Goal: Task Accomplishment & Management: Complete application form

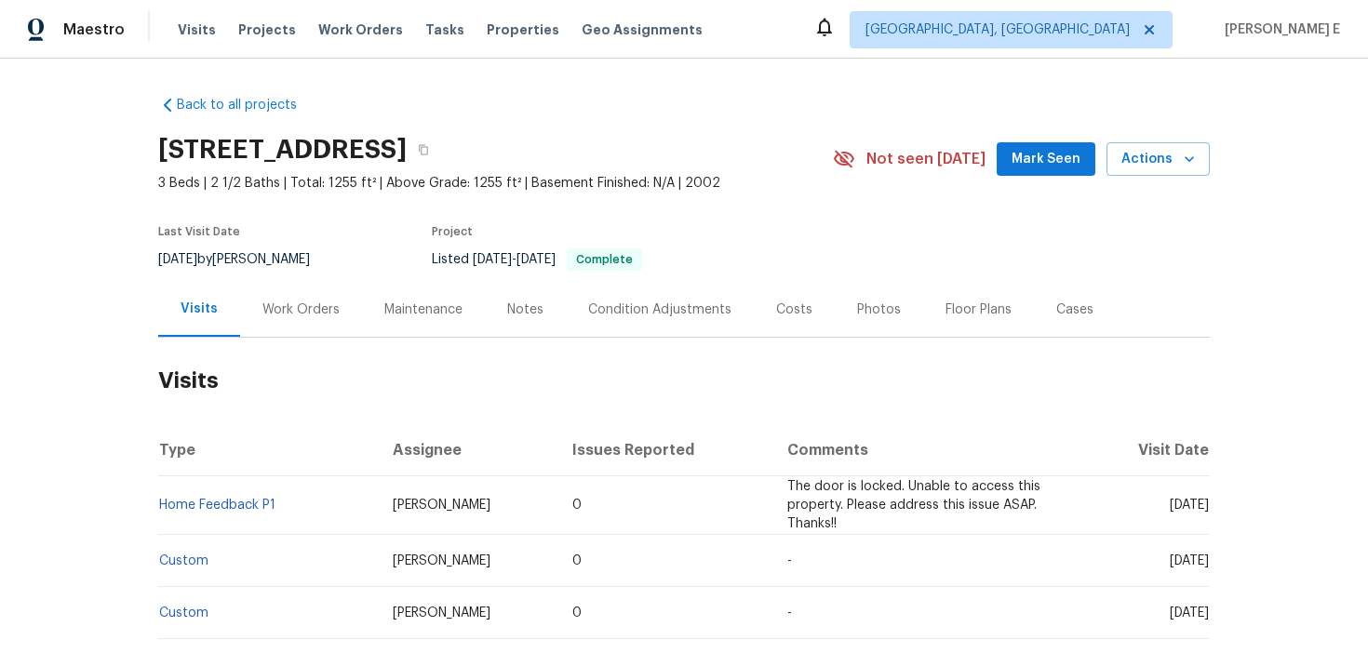
click at [332, 313] on div "Work Orders" at bounding box center [301, 309] width 122 height 55
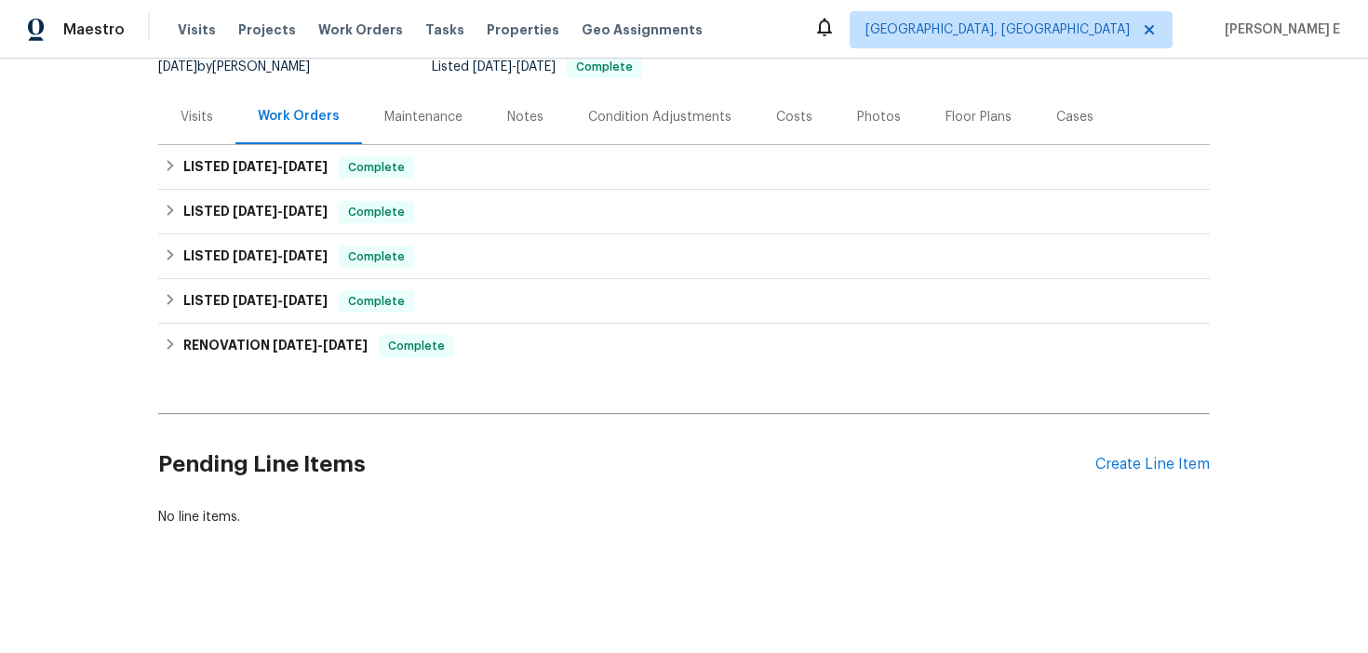
scroll to position [175, 0]
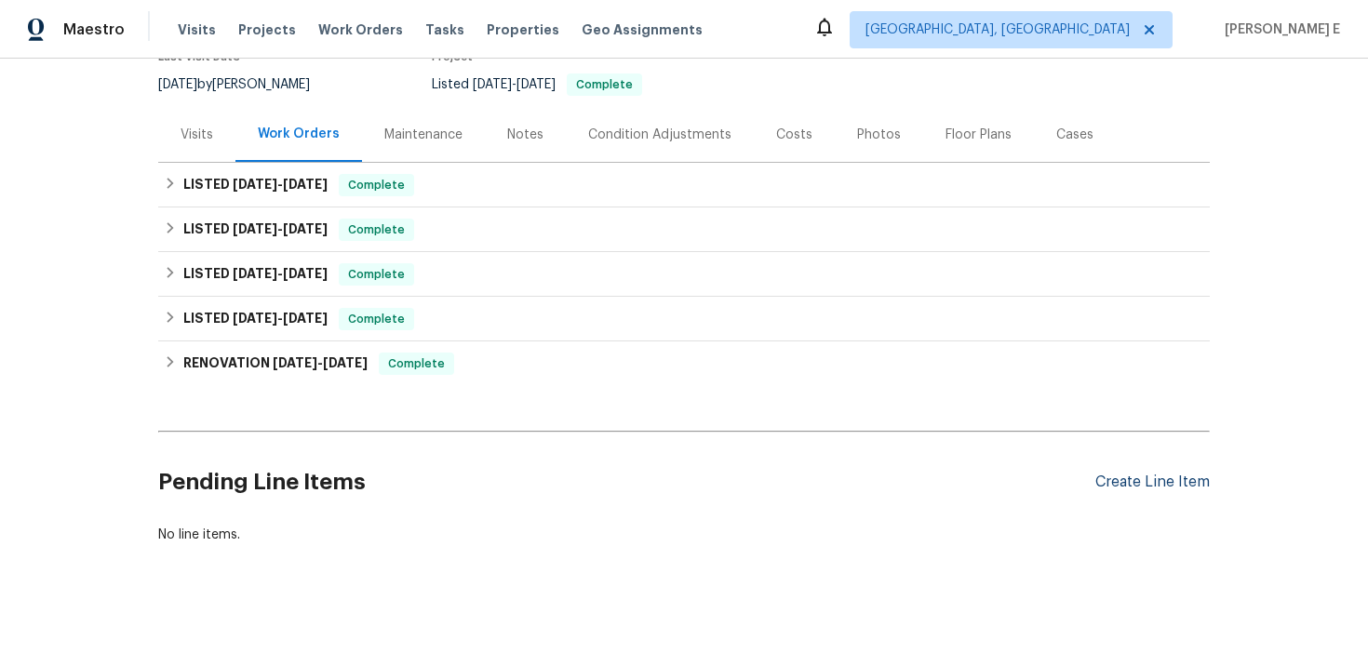
click at [1179, 491] on div "Create Line Item" at bounding box center [1152, 483] width 114 height 18
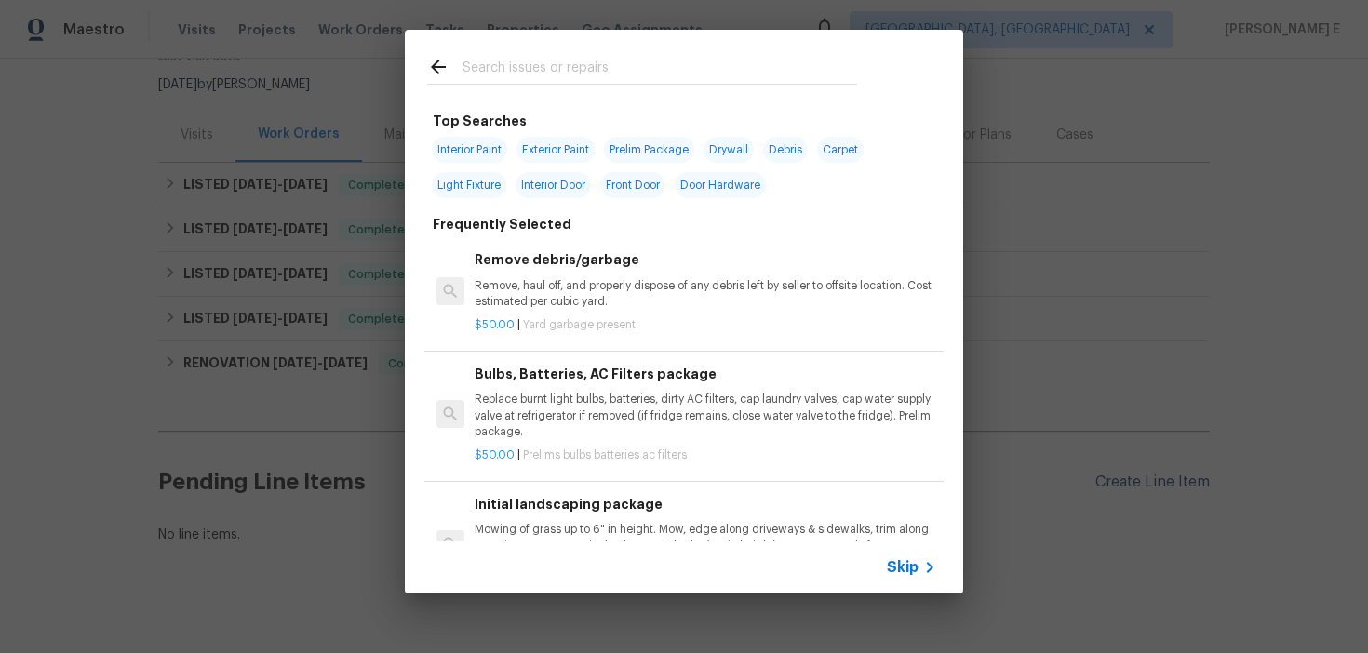
click at [1179, 502] on div "Top Searches Interior Paint Exterior Paint Prelim Package Drywall Debris Carpet…" at bounding box center [684, 312] width 1368 height 624
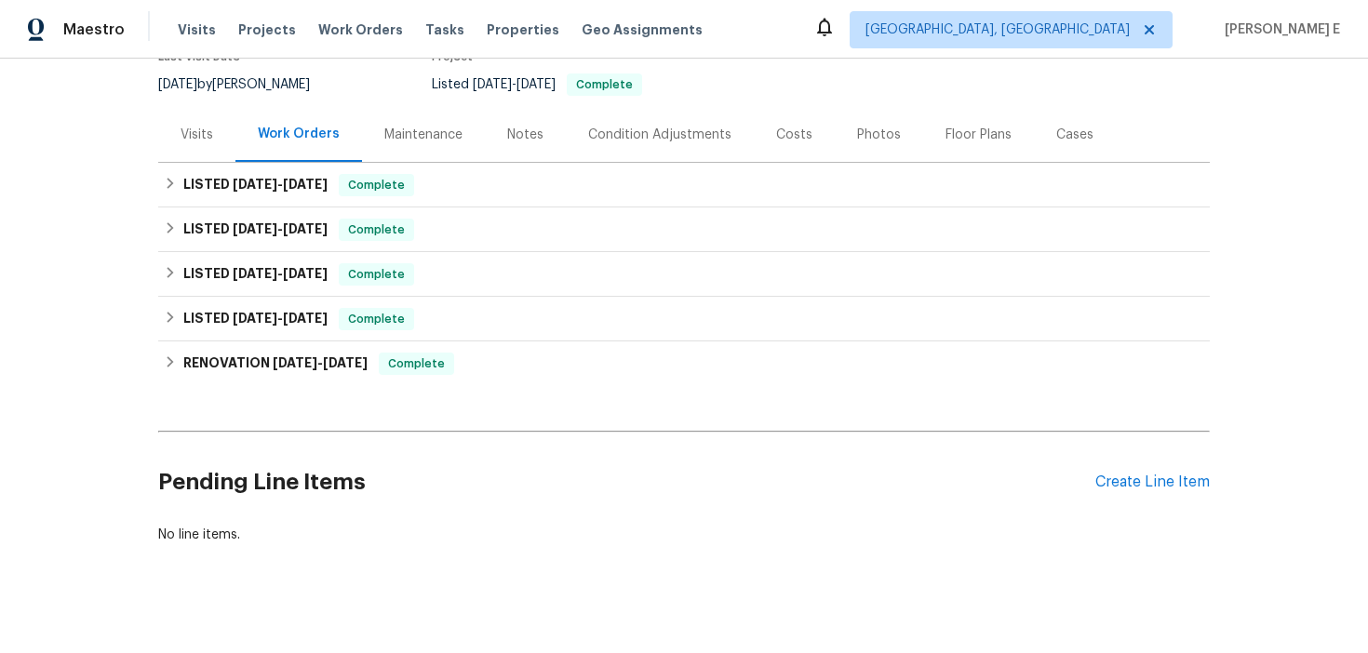
scroll to position [211, 0]
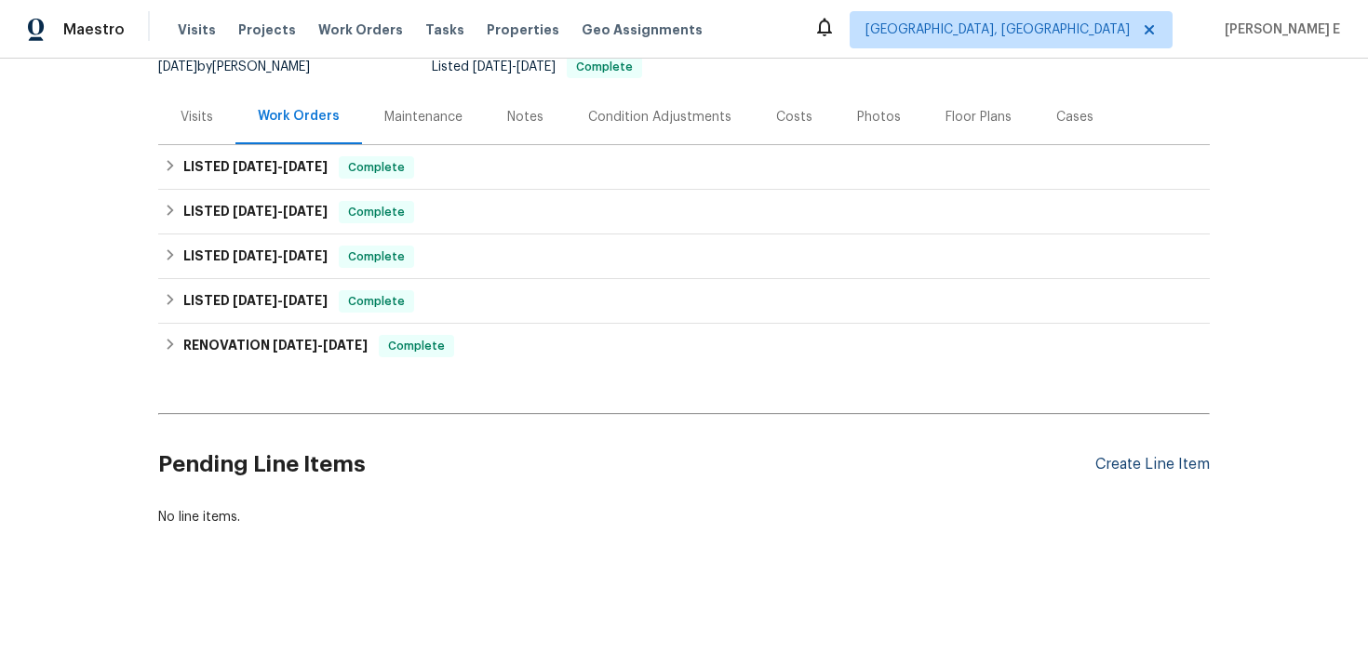
click at [1132, 462] on div "Create Line Item" at bounding box center [1152, 465] width 114 height 18
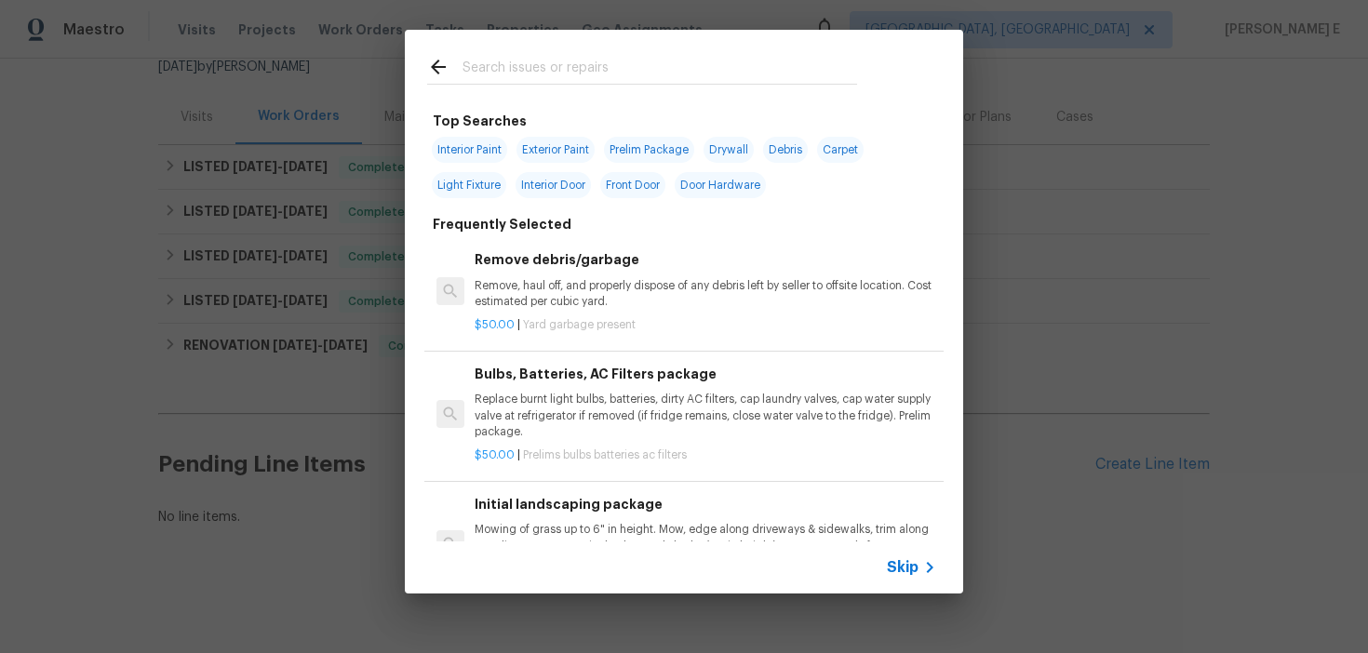
click at [912, 575] on span "Skip" at bounding box center [903, 567] width 32 height 19
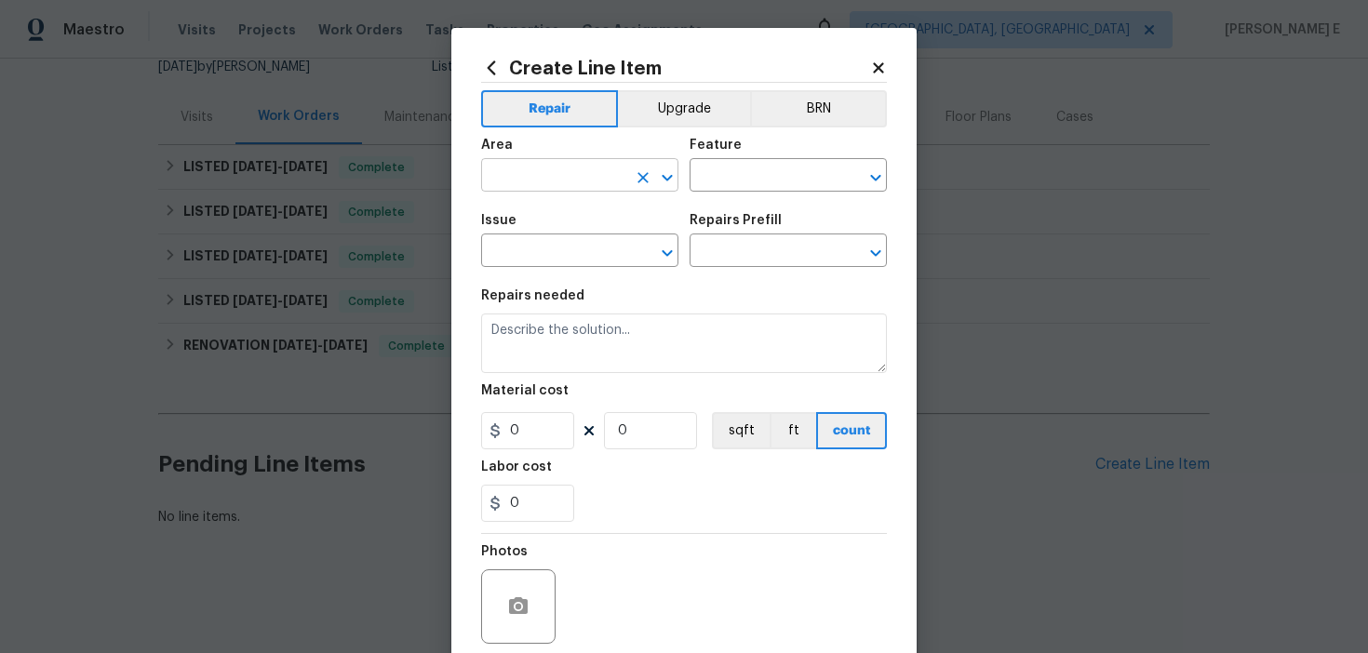
click at [557, 184] on input "text" at bounding box center [553, 177] width 145 height 29
type input "Interior Overall"
type input "Plumbing"
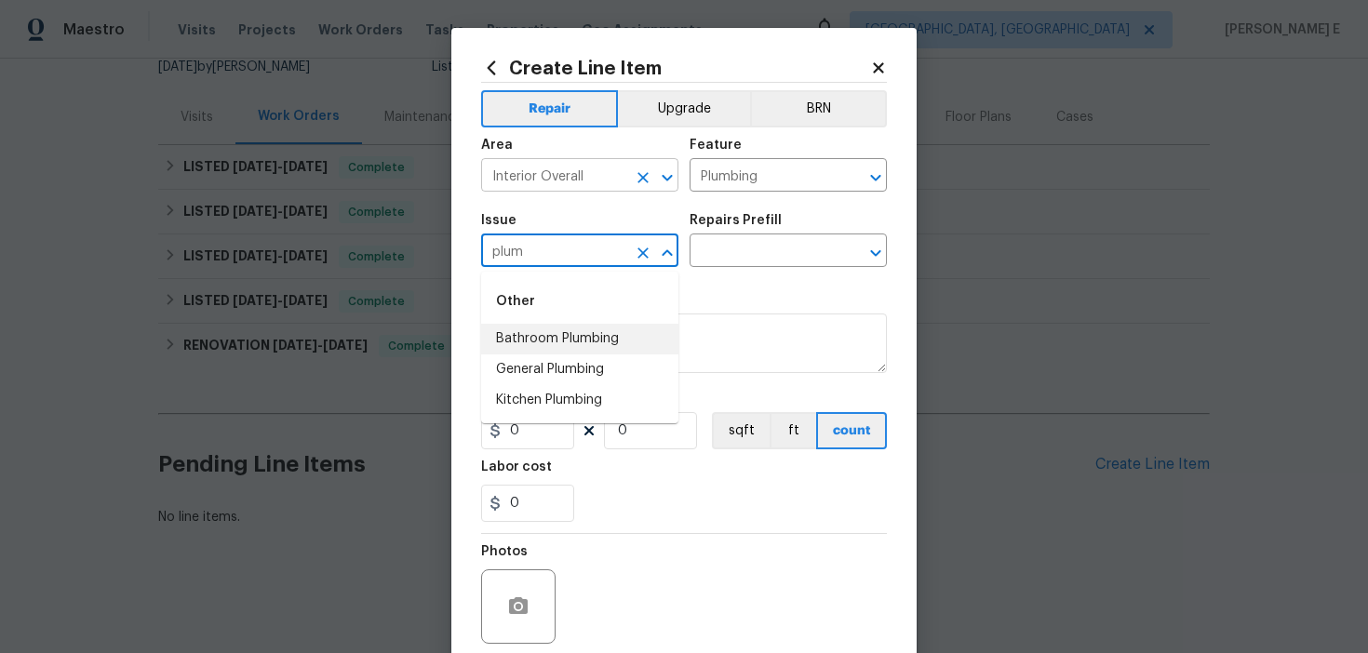
type input "Bathroom Plumbing"
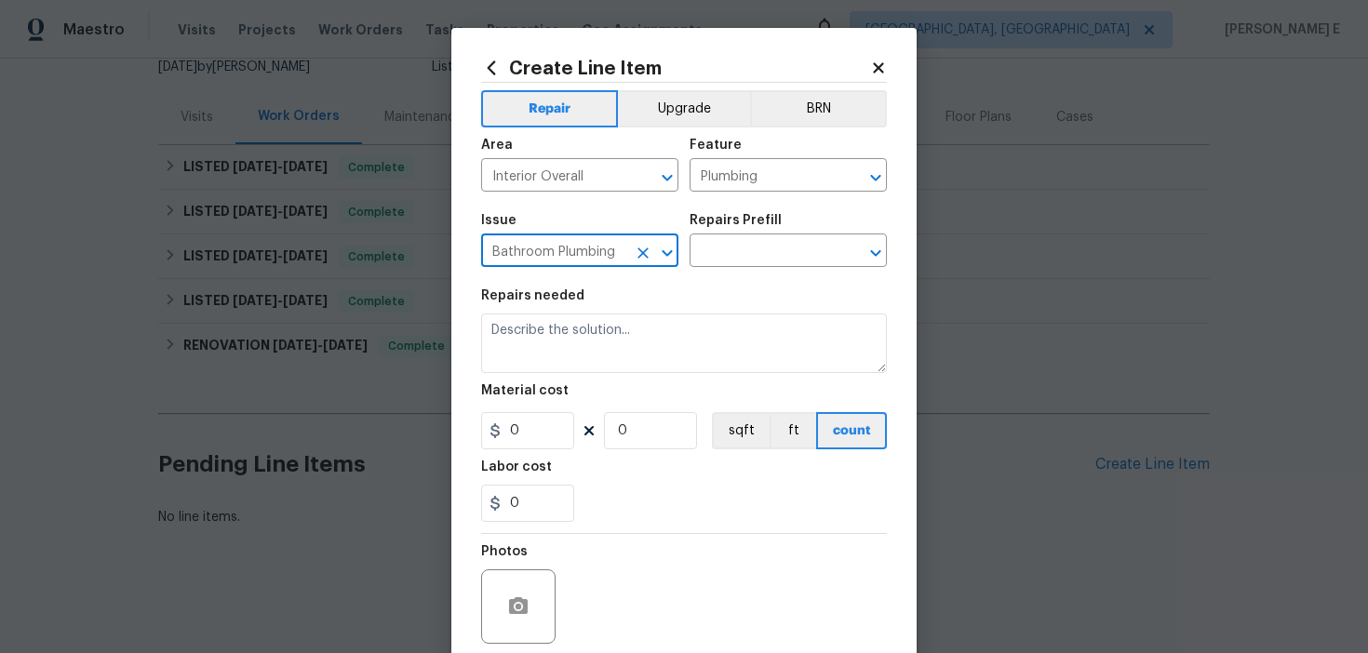
click at [642, 257] on icon "Clear" at bounding box center [643, 253] width 19 height 19
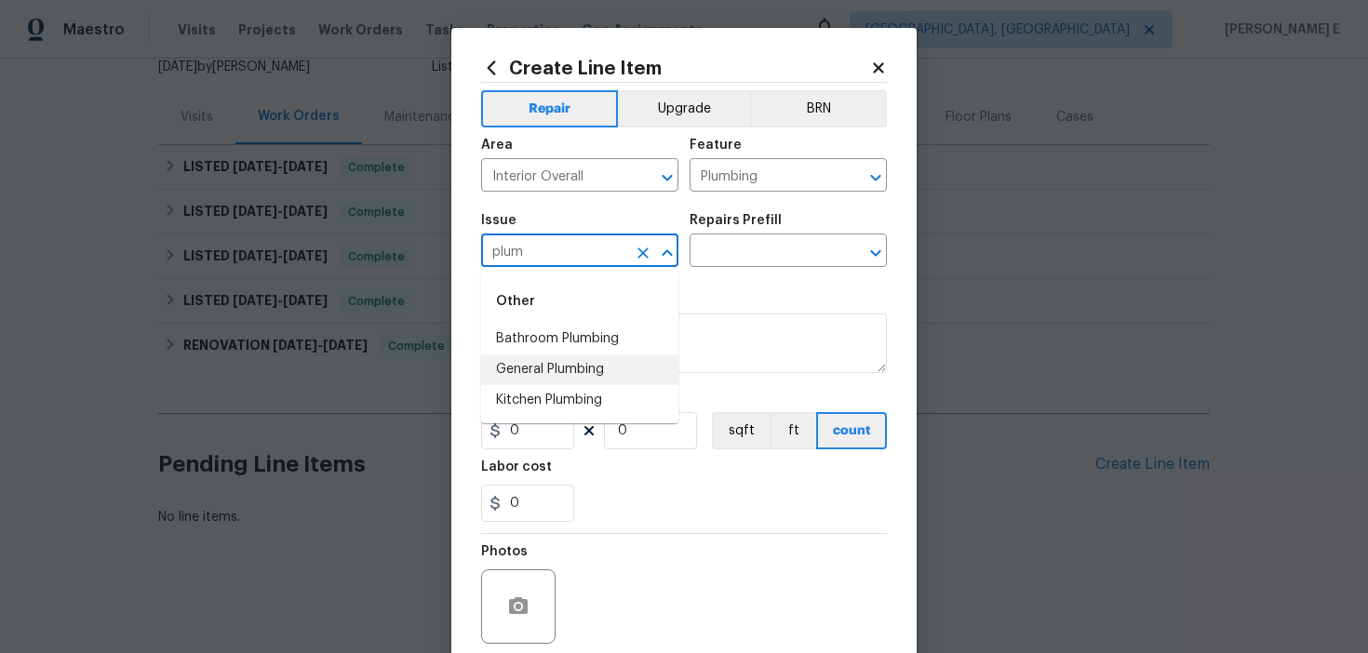
click at [562, 372] on li "General Plumbing" at bounding box center [579, 370] width 197 height 31
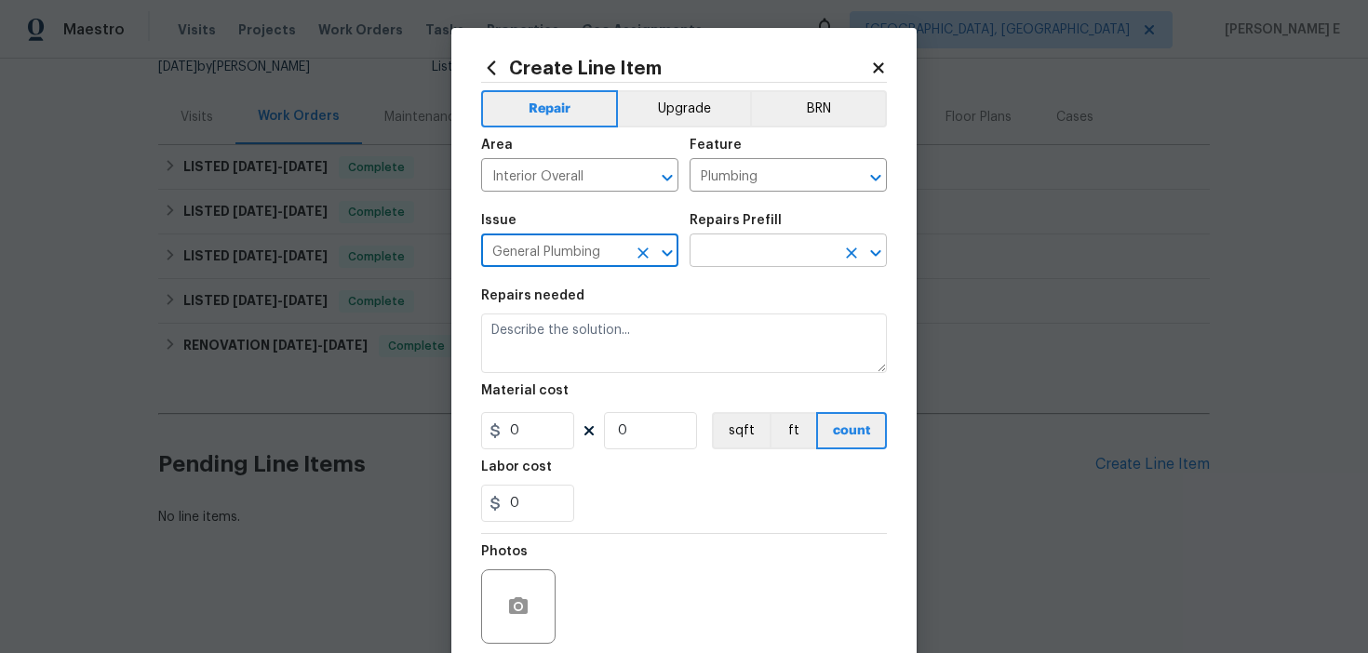
type input "General Plumbing"
click at [718, 256] on input "text" at bounding box center [762, 252] width 145 height 29
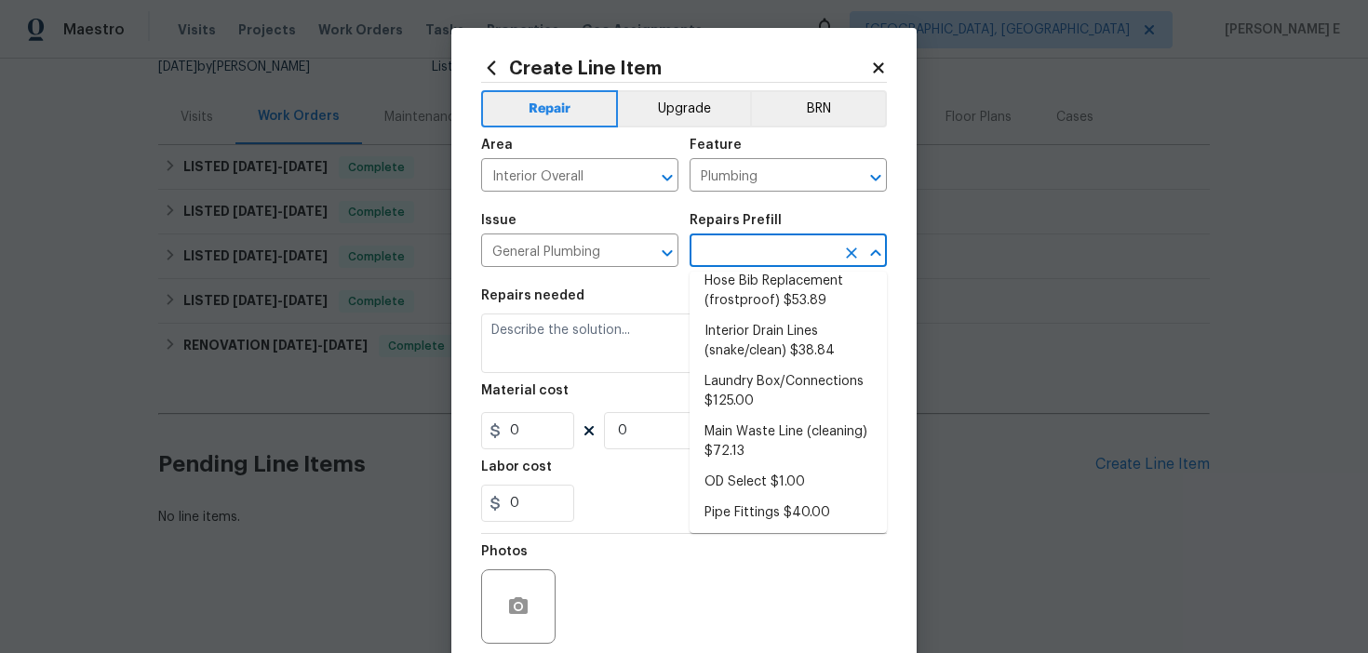
scroll to position [0, 0]
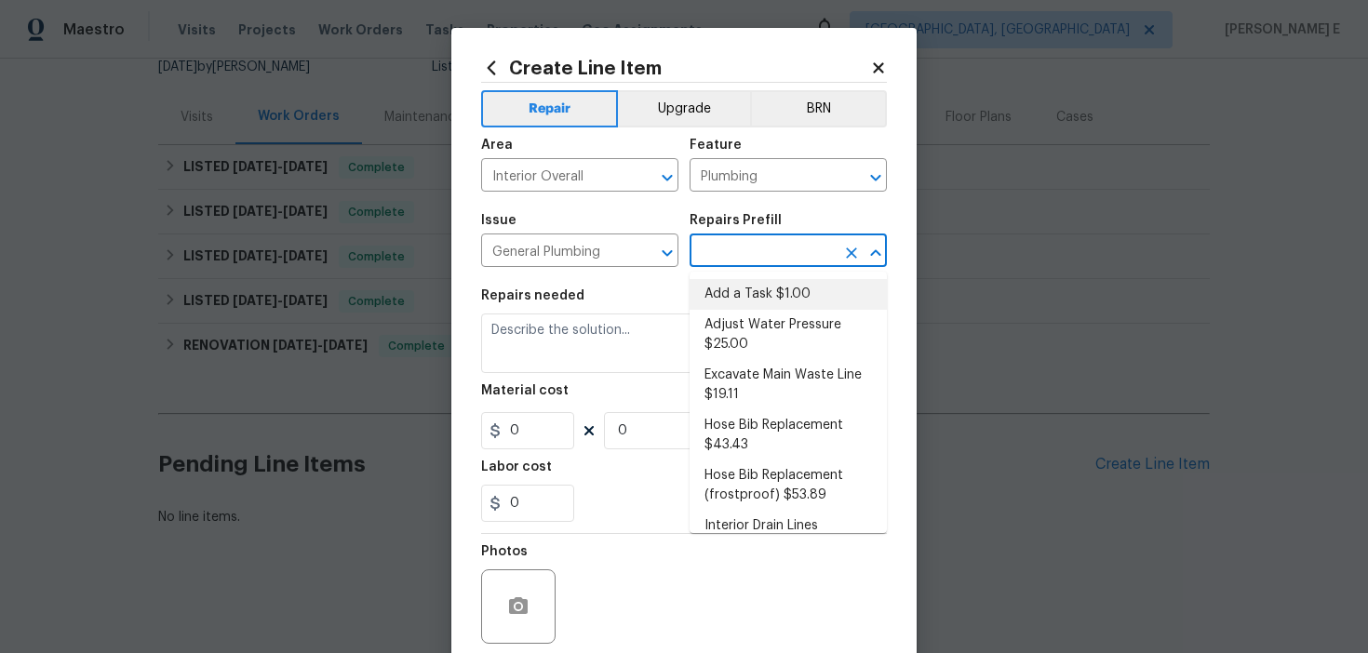
click at [718, 292] on li "Add a Task $1.00" at bounding box center [788, 294] width 197 height 31
type input "Add a Task $1.00"
type textarea "HPM to detail"
type input "1"
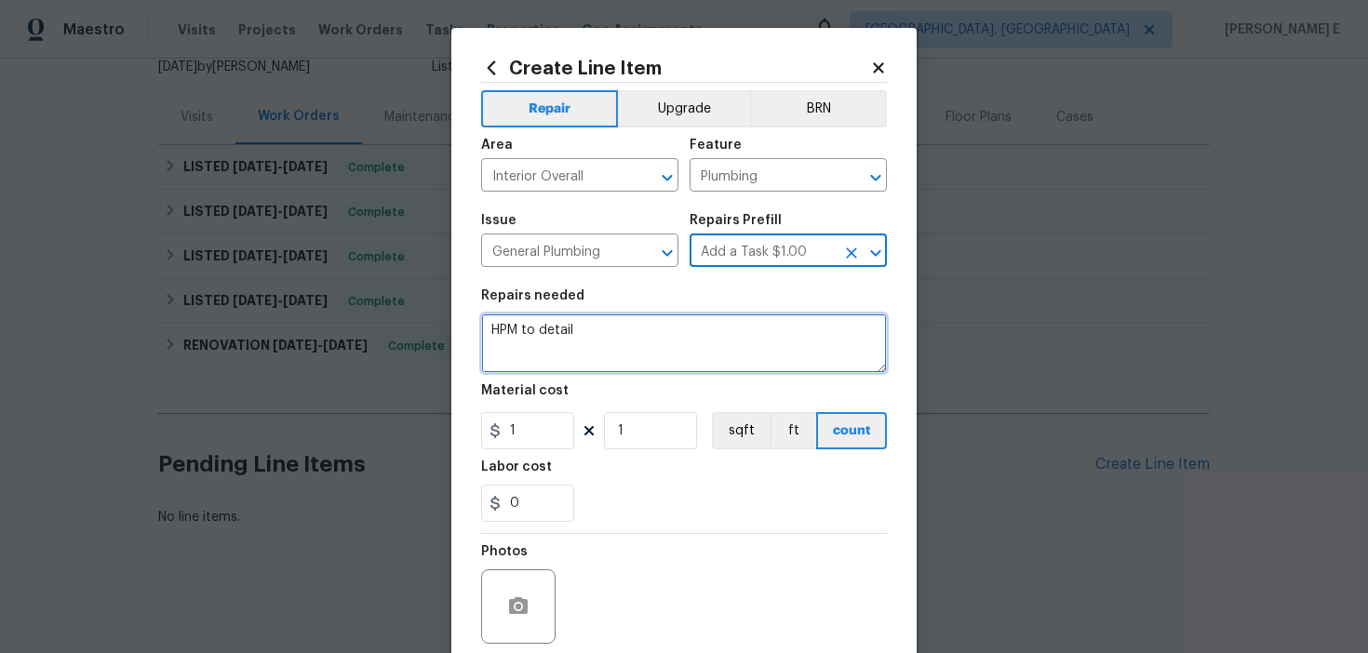
click at [613, 324] on textarea "HPM to detail" at bounding box center [684, 344] width 406 height 60
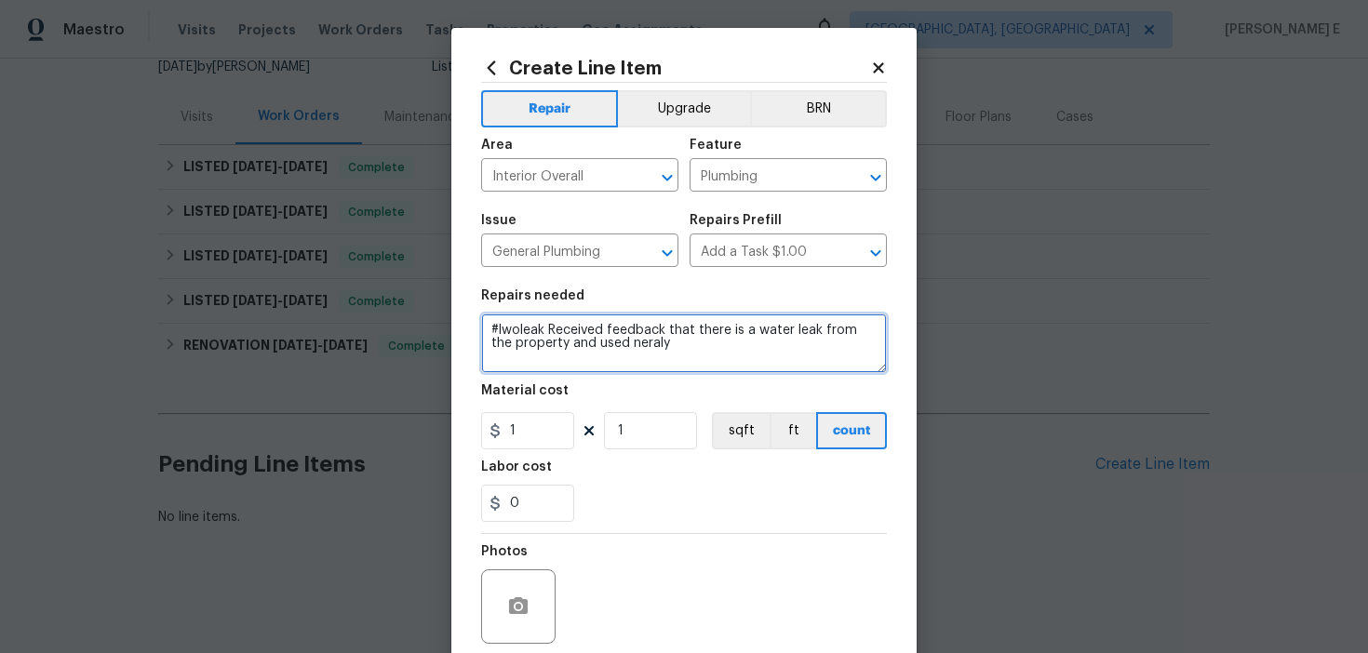
paste textarea "THERE WAS 200 GALLONS PER HOUR"
drag, startPoint x: 630, startPoint y: 345, endPoint x: 630, endPoint y: 434, distance: 88.4
click at [630, 345] on textarea "#lwoleak Received feedback that there is a water leak from the property and use…" at bounding box center [684, 344] width 406 height 60
click at [553, 360] on textarea "#lwoleak Received feedback that there is a water leak from the property and use…" at bounding box center [684, 344] width 406 height 60
paste textarea "Please prioritize this WO due to a water leak. Determine source of the leak and…"
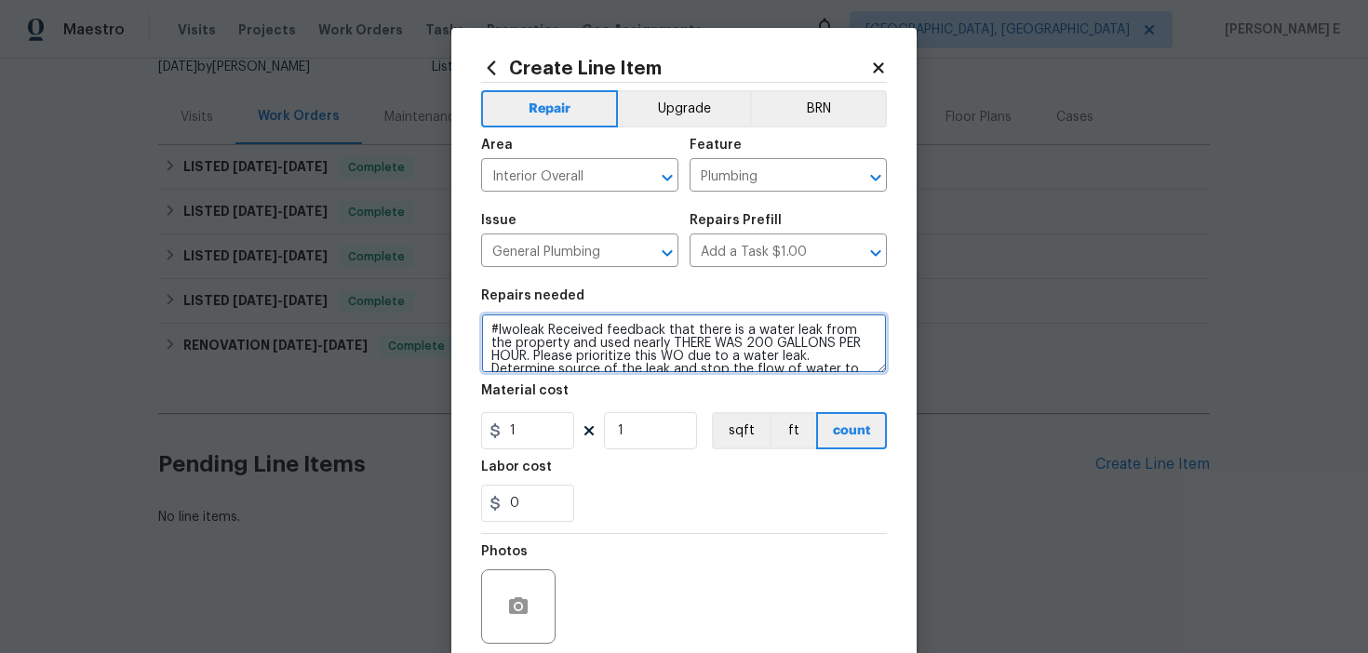
drag, startPoint x: 532, startPoint y: 361, endPoint x: 547, endPoint y: 332, distance: 32.5
click at [547, 332] on textarea "#lwoleak Received feedback that there is a water leak from the property and use…" at bounding box center [684, 344] width 406 height 60
click at [523, 361] on textarea "#lwoleak Received feedback that there is a water leak from the property and use…" at bounding box center [684, 344] width 406 height 60
click at [661, 344] on textarea "#lwoleak Received feedback that there is a water leak from the property and use…" at bounding box center [684, 344] width 406 height 60
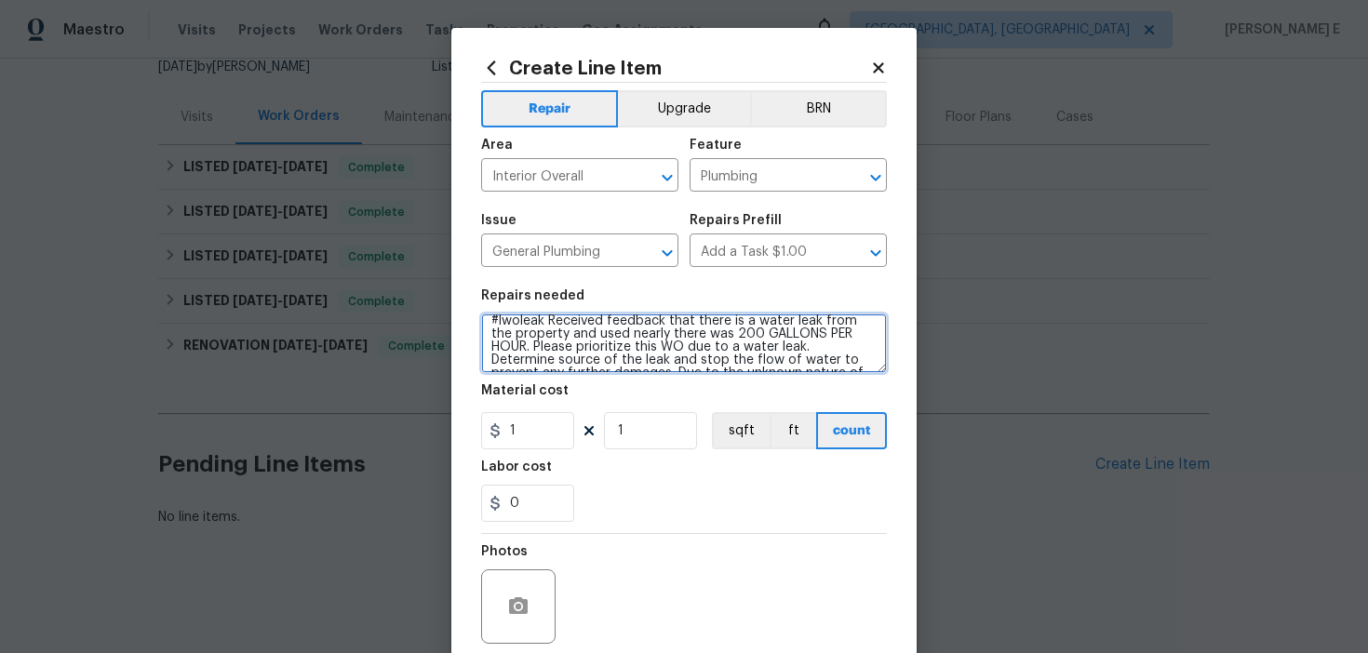
scroll to position [10, 0]
click at [761, 332] on textarea "#lwoleak Received feedback that there is a water leak from the property and use…" at bounding box center [684, 344] width 406 height 60
click at [792, 334] on textarea "#lwoleak Received feedback that there is a water leak from the property and use…" at bounding box center [684, 344] width 406 height 60
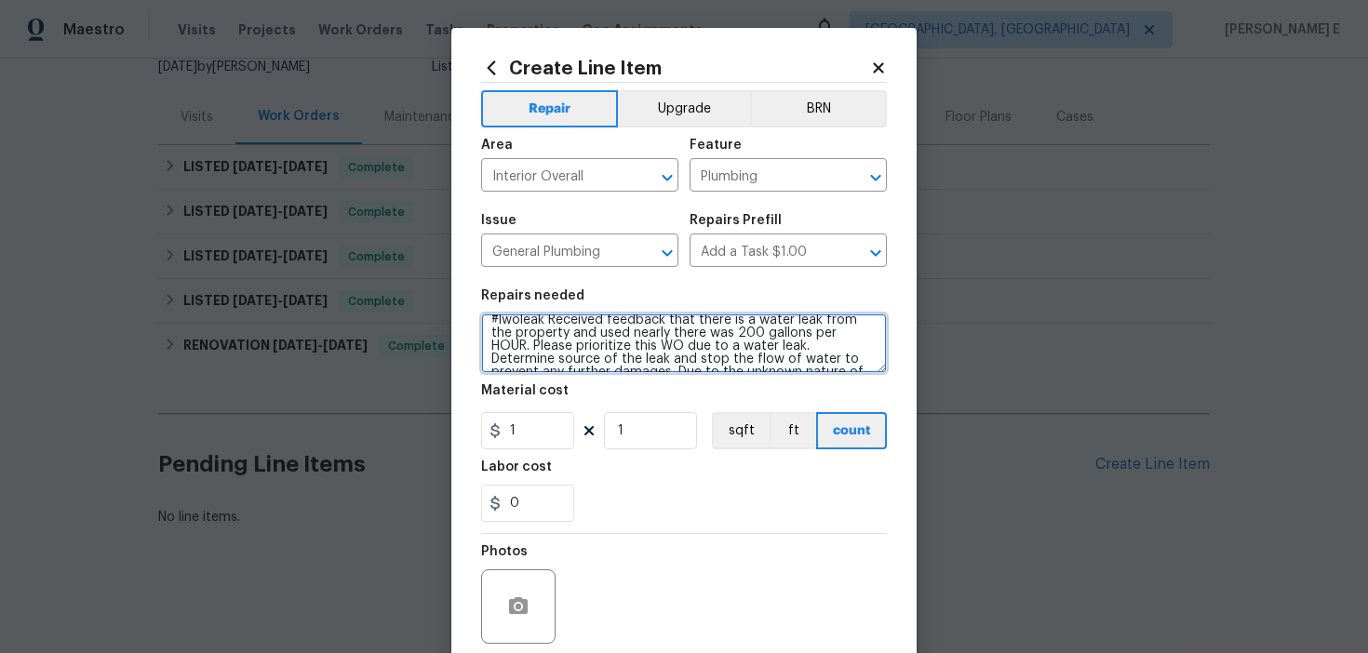
click at [830, 329] on textarea "#lwoleak Received feedback that there is a water leak from the property and use…" at bounding box center [684, 344] width 406 height 60
drag, startPoint x: 576, startPoint y: 342, endPoint x: 645, endPoint y: 343, distance: 68.9
click at [645, 343] on textarea "#lwoleak Received feedback that there is a water leak from the property and use…" at bounding box center [684, 344] width 406 height 60
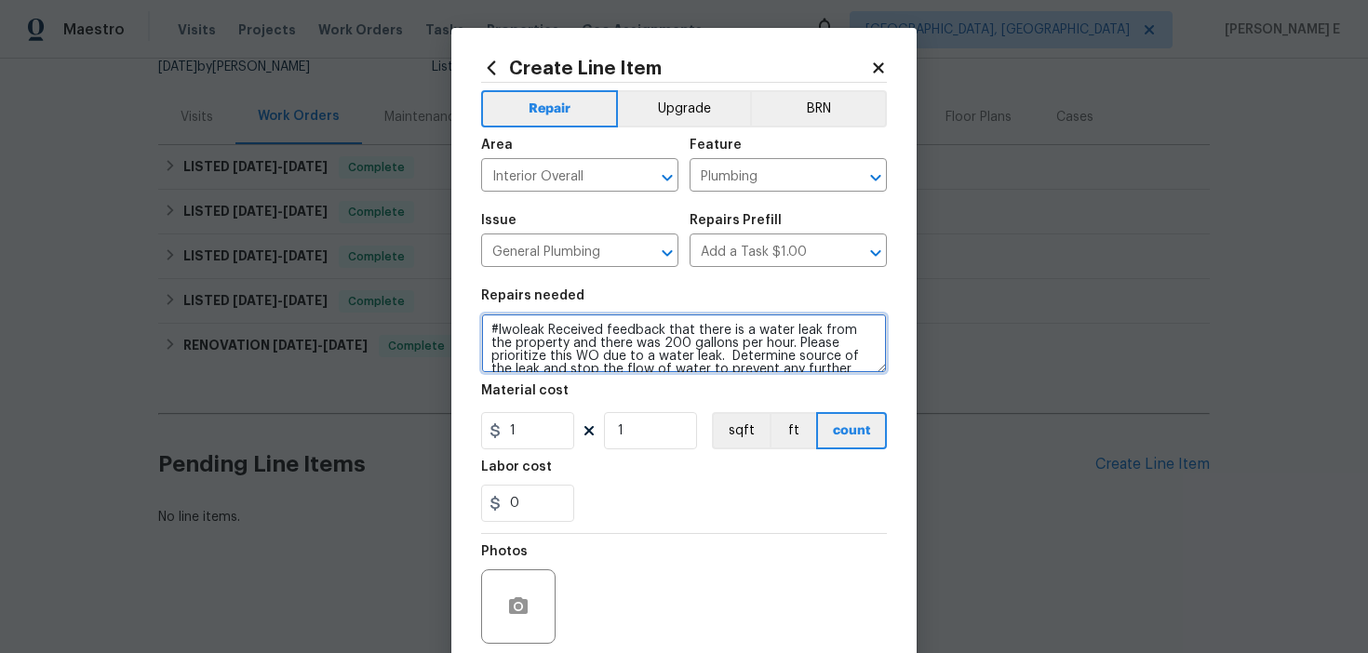
click at [618, 342] on textarea "#lwoleak Received feedback that there is a water leak from the property and the…" at bounding box center [684, 344] width 406 height 60
drag, startPoint x: 720, startPoint y: 358, endPoint x: 683, endPoint y: 356, distance: 37.3
click at [683, 356] on textarea "#lwoleak Received feedback that there is a water leak from the property and the…" at bounding box center [684, 344] width 406 height 60
click at [730, 361] on textarea "#lwoleak Received feedback that there is a water leak from the property and the…" at bounding box center [684, 344] width 406 height 60
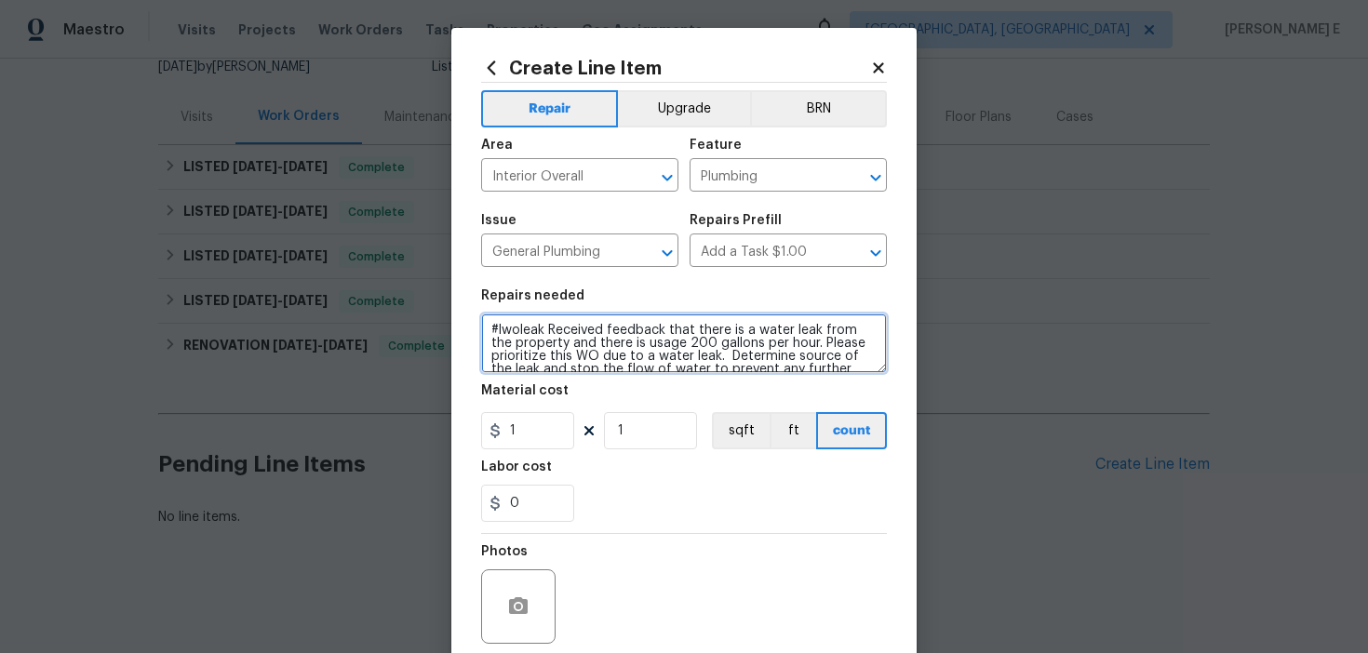
drag, startPoint x: 793, startPoint y: 348, endPoint x: 548, endPoint y: 332, distance: 245.3
click at [548, 332] on textarea "#lwoleak Received feedback that there is a water leak from the property and the…" at bounding box center [684, 344] width 406 height 60
click at [599, 343] on textarea "#lwoleak Received feedback that there is a water leak from the property and the…" at bounding box center [684, 344] width 406 height 60
drag, startPoint x: 741, startPoint y: 332, endPoint x: 790, endPoint y: 342, distance: 50.4
click at [790, 342] on textarea "#lwoleak Received feedback that there is a water leak from the property and the…" at bounding box center [684, 344] width 406 height 60
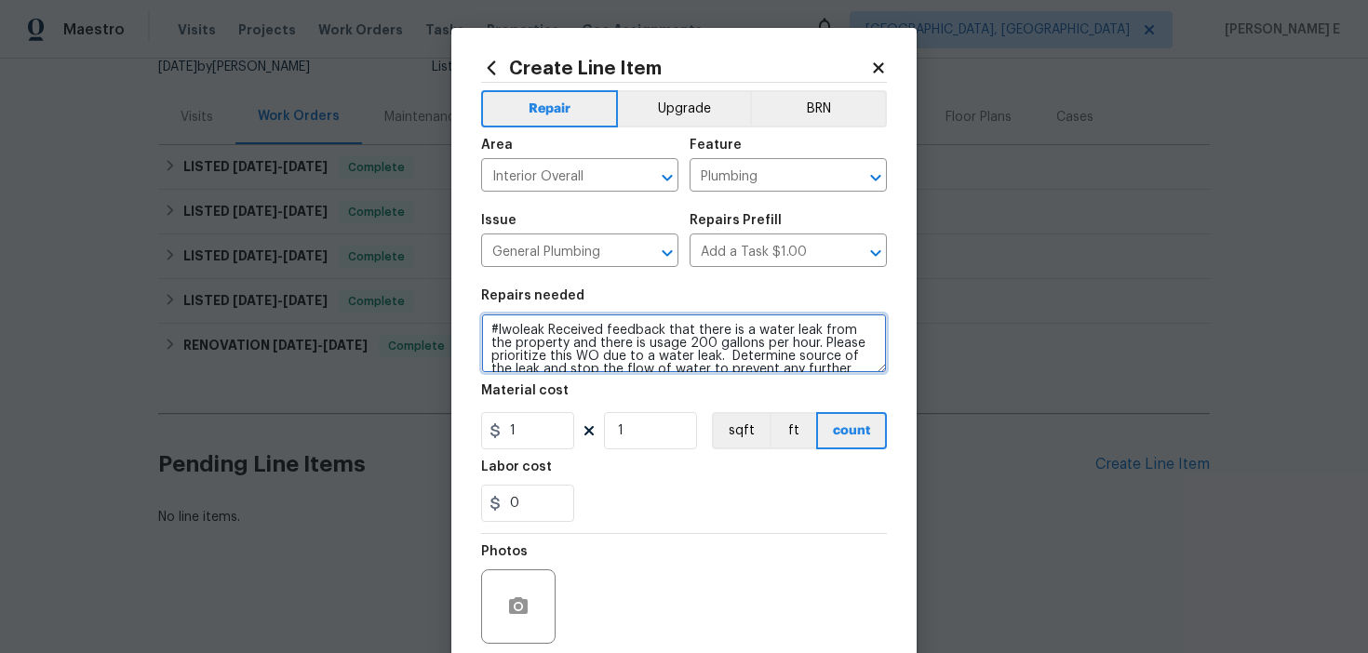
drag, startPoint x: 791, startPoint y: 343, endPoint x: 744, endPoint y: 329, distance: 49.7
click at [744, 329] on textarea "#lwoleak Received feedback that there is a water leak from the property and the…" at bounding box center [684, 344] width 406 height 60
paste textarea "at the property with usage around"
type textarea "#lwoleak Received feedback that there is a water leak at the property with usag…"
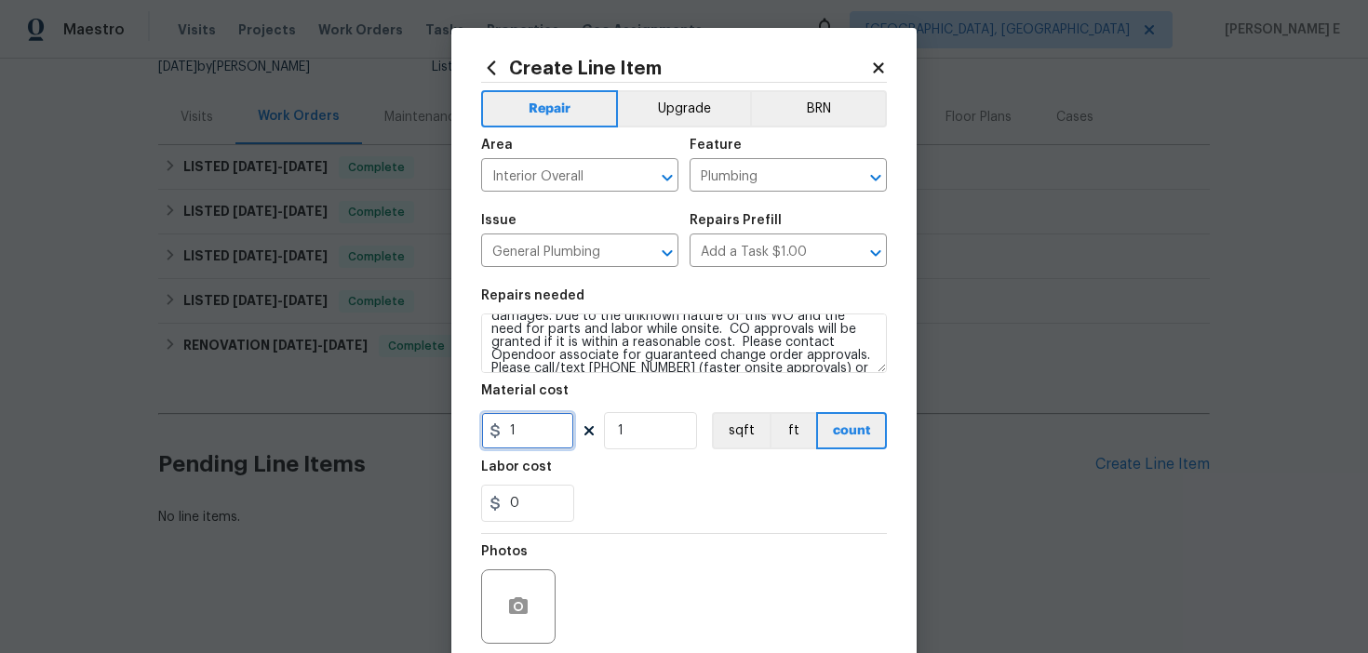
drag, startPoint x: 528, startPoint y: 419, endPoint x: 490, endPoint y: 419, distance: 38.2
click at [492, 419] on input "1" at bounding box center [527, 430] width 93 height 37
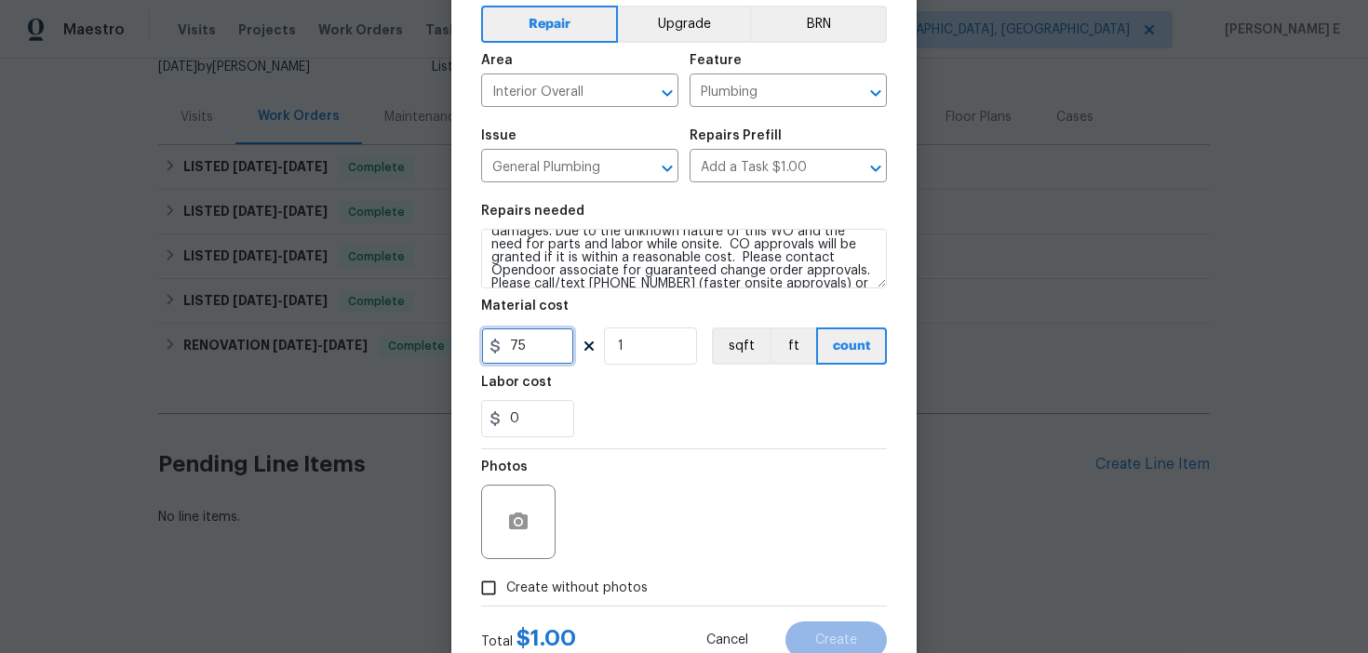
scroll to position [149, 0]
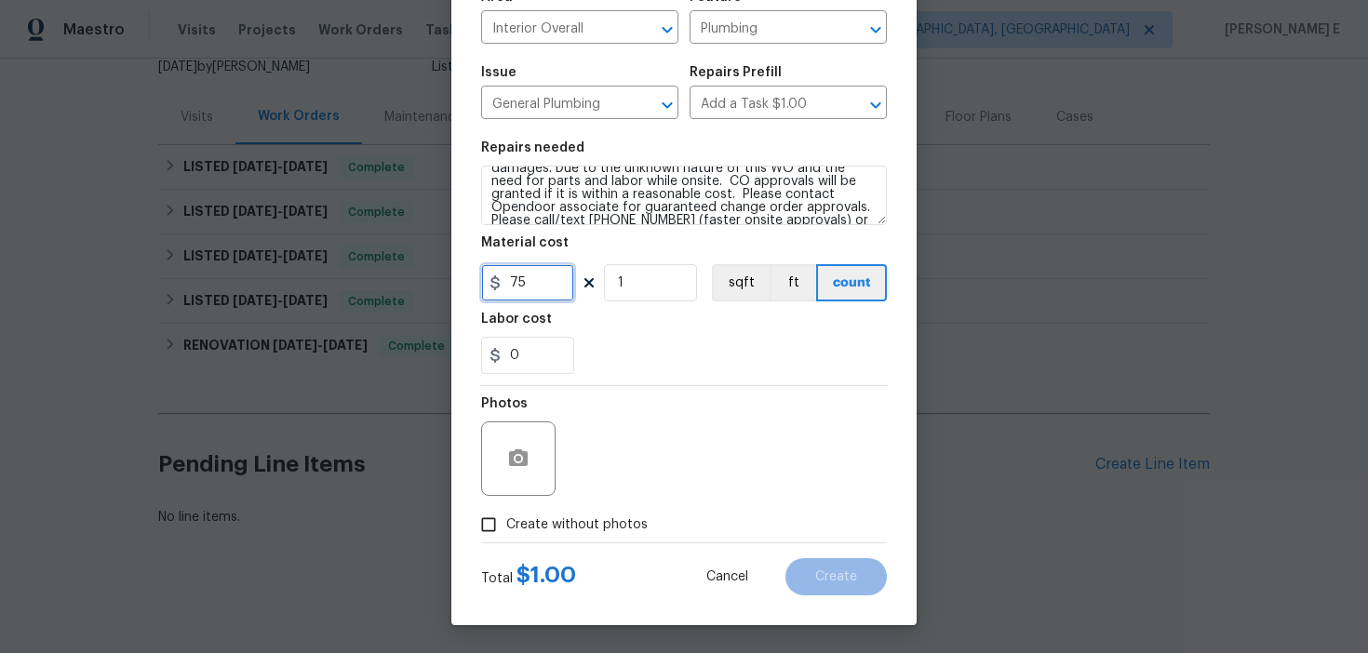
type input "75"
click at [480, 517] on input "Create without photos" at bounding box center [488, 524] width 35 height 35
checkbox input "true"
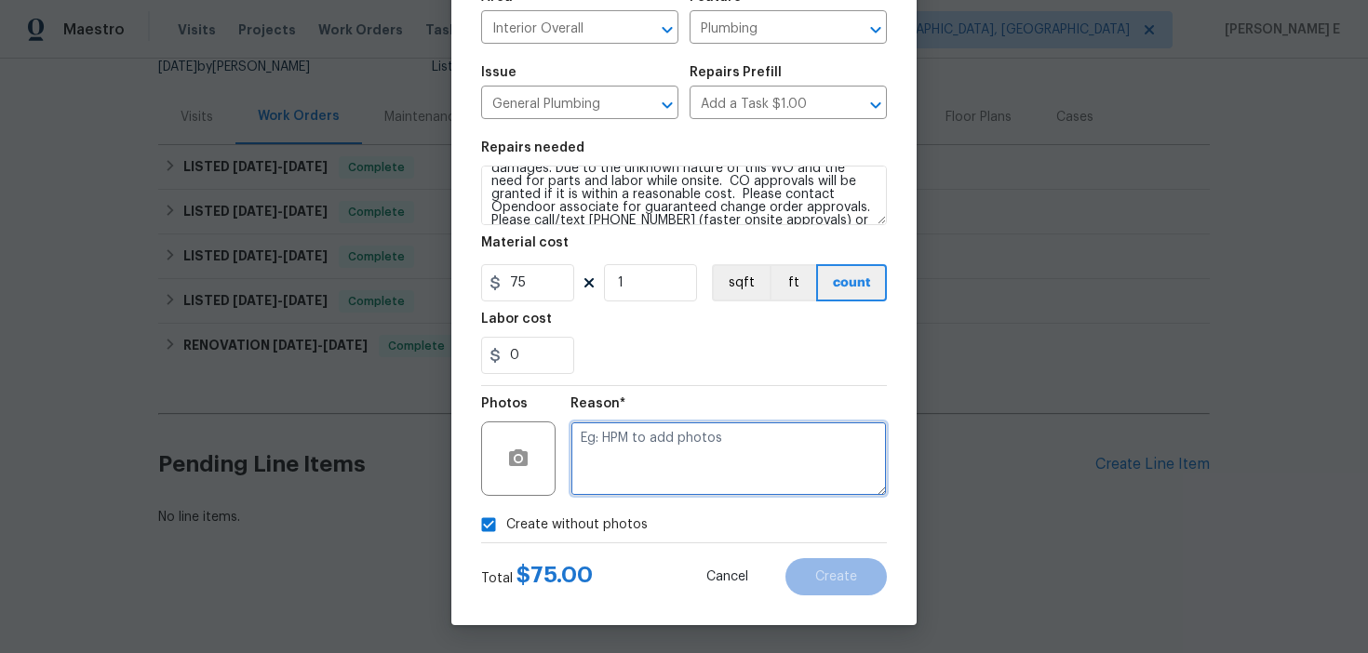
click at [639, 476] on textarea at bounding box center [728, 459] width 316 height 74
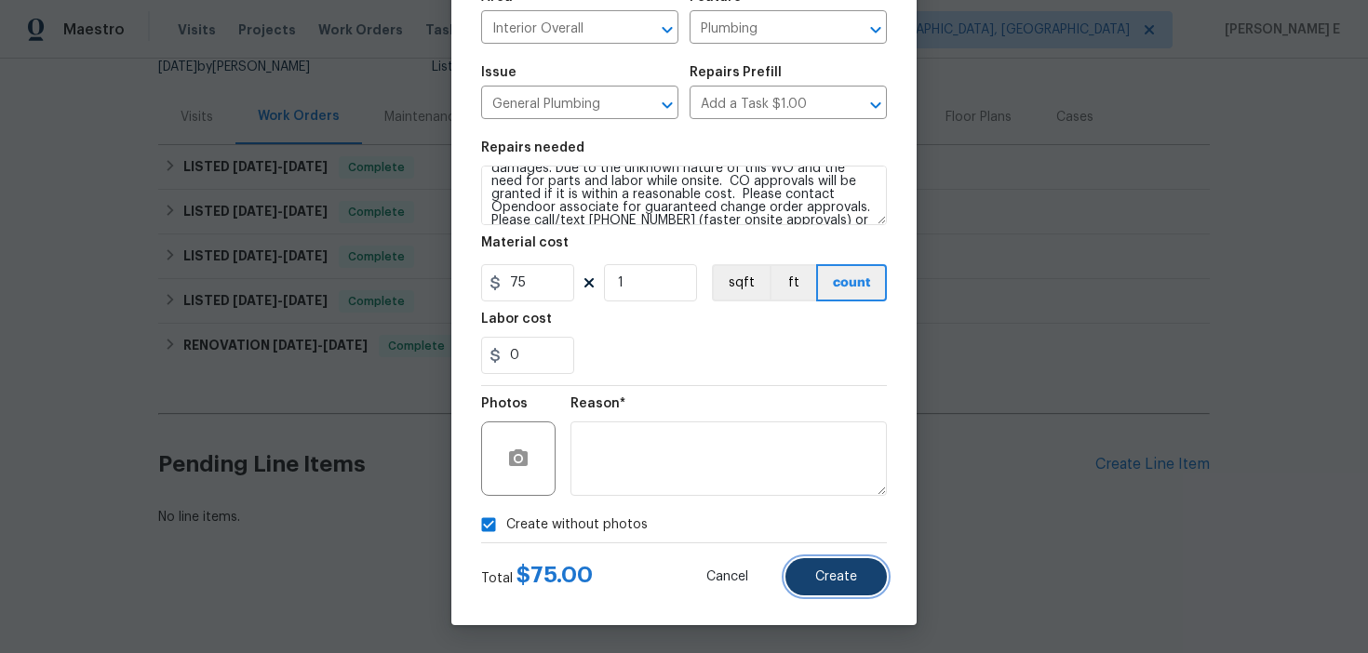
click at [826, 584] on span "Create" at bounding box center [836, 577] width 42 height 14
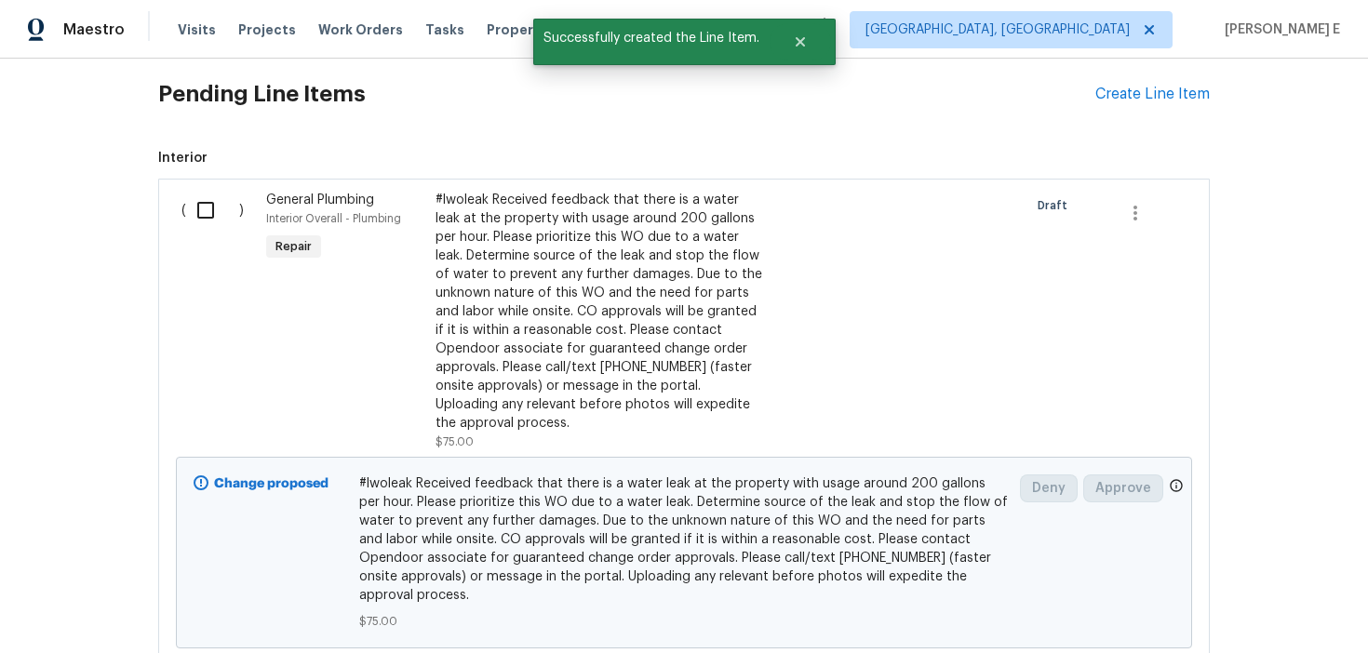
scroll to position [561, 0]
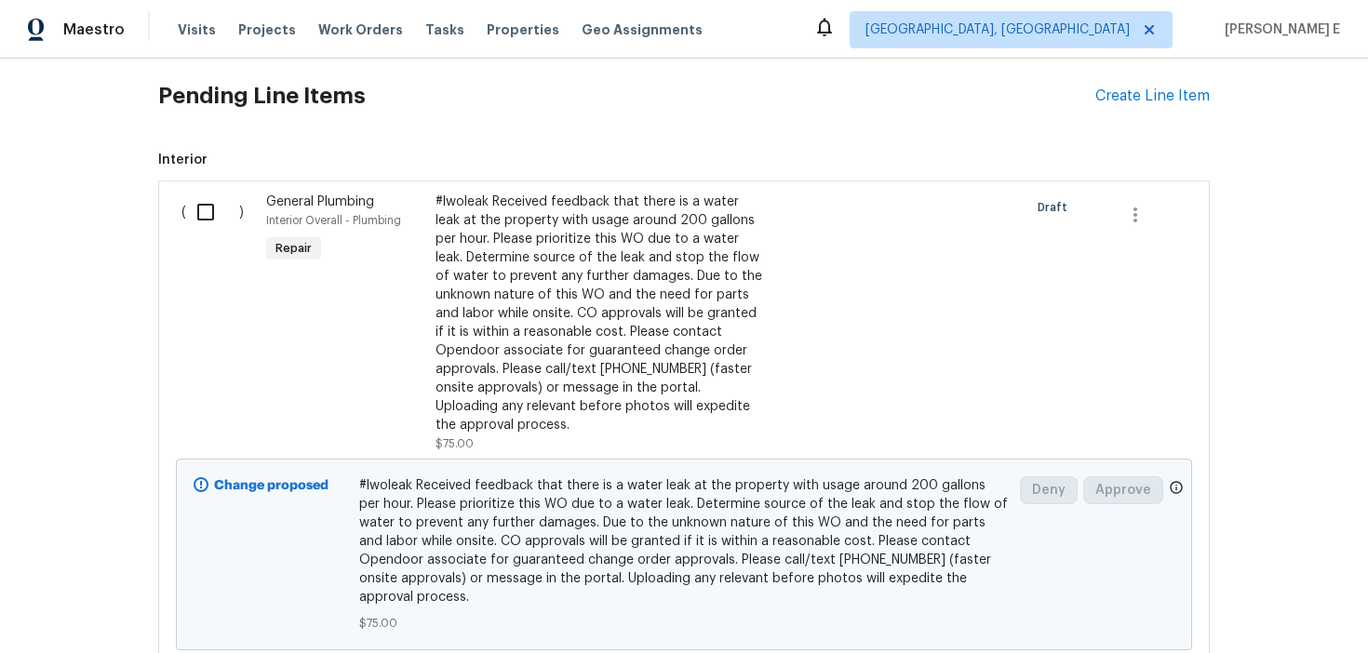
click at [205, 219] on input "checkbox" at bounding box center [212, 212] width 53 height 39
checkbox input "true"
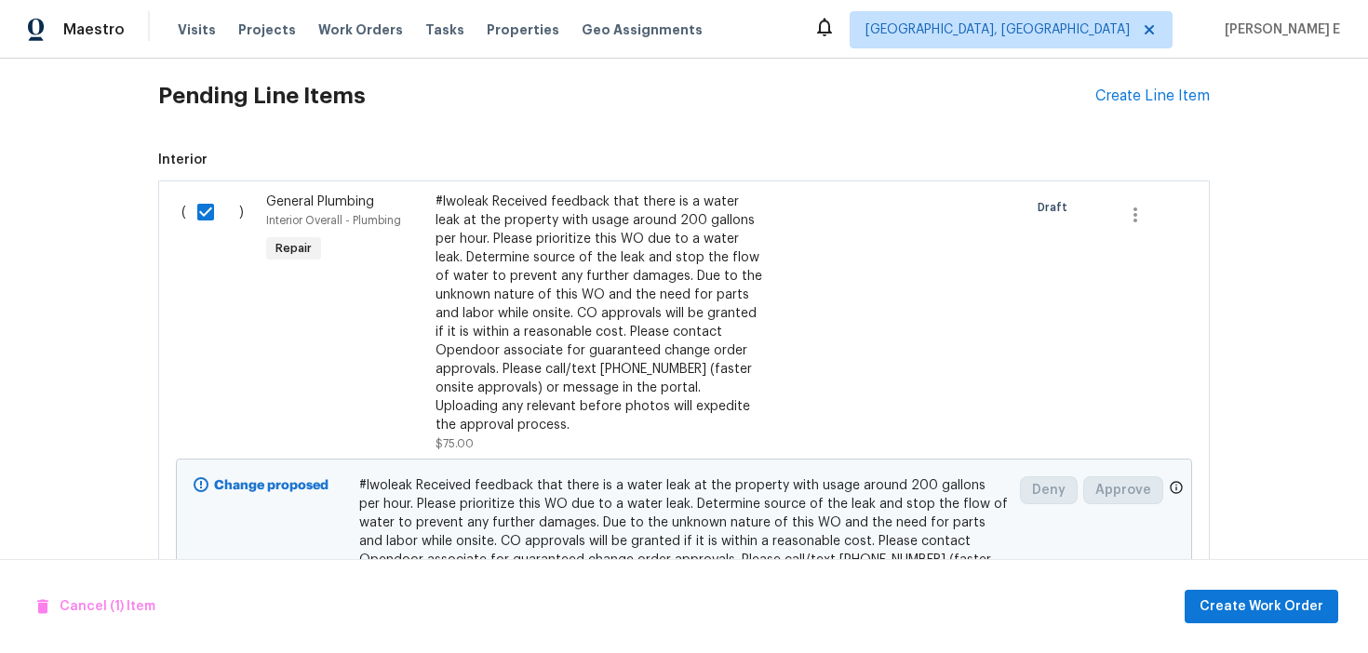
scroll to position [703, 0]
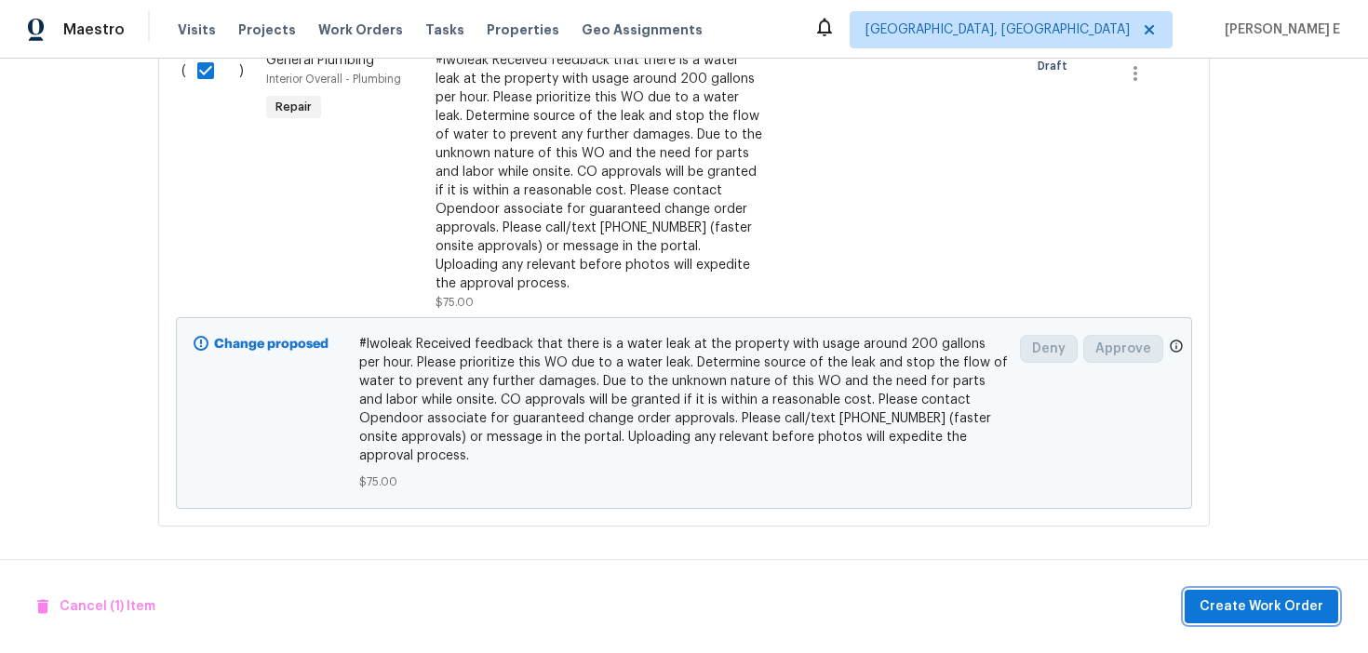
click at [1240, 611] on span "Create Work Order" at bounding box center [1262, 607] width 124 height 23
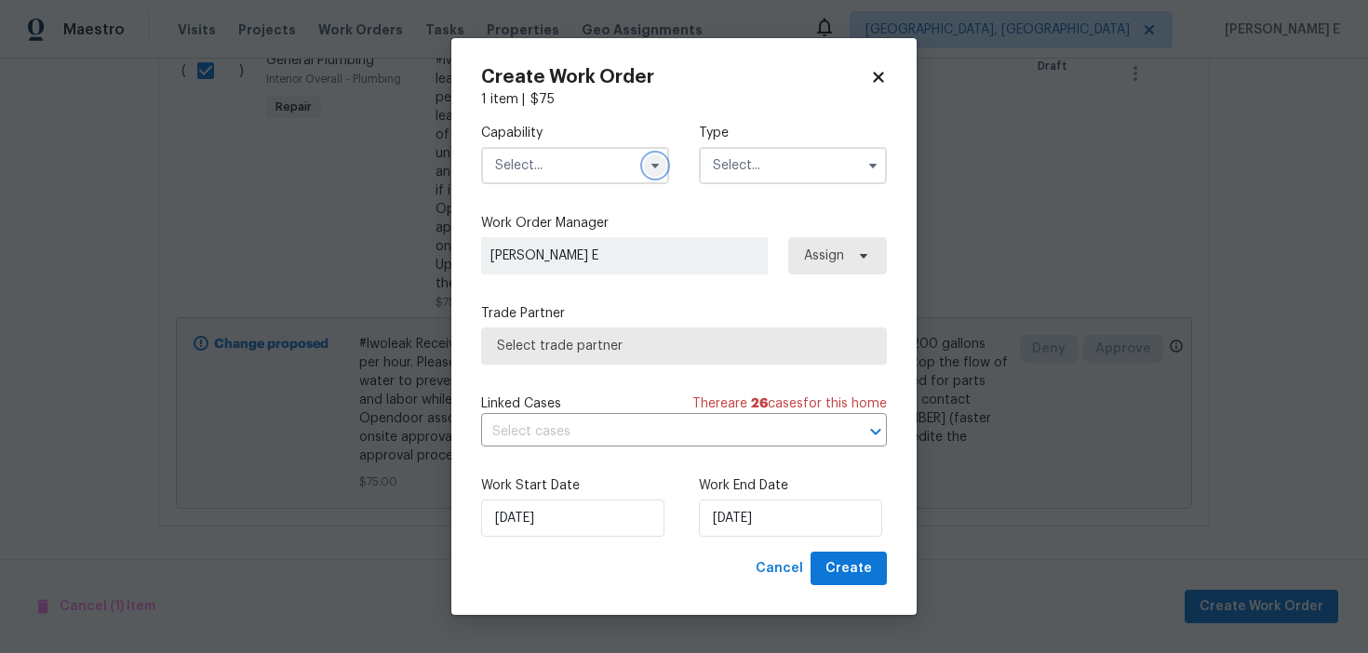
click at [660, 173] on button "button" at bounding box center [655, 165] width 22 height 22
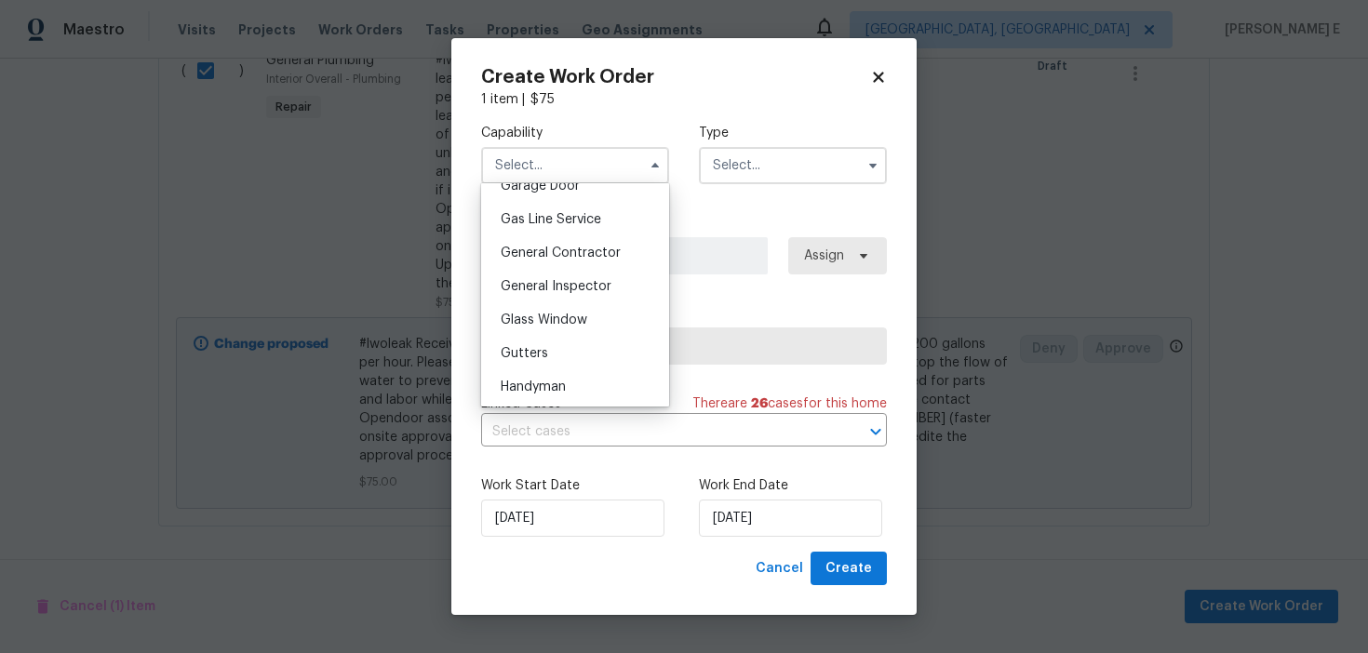
scroll to position [832, 0]
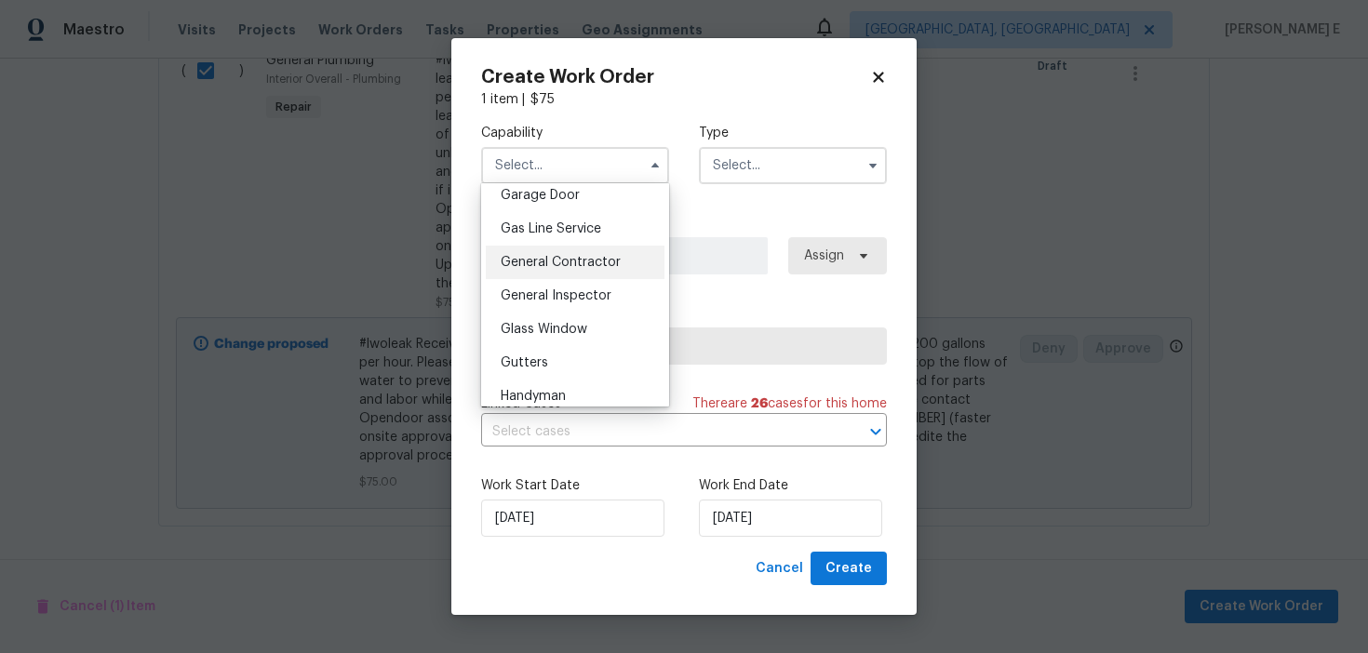
click at [587, 252] on div "General Contractor" at bounding box center [575, 263] width 179 height 34
type input "General Contractor"
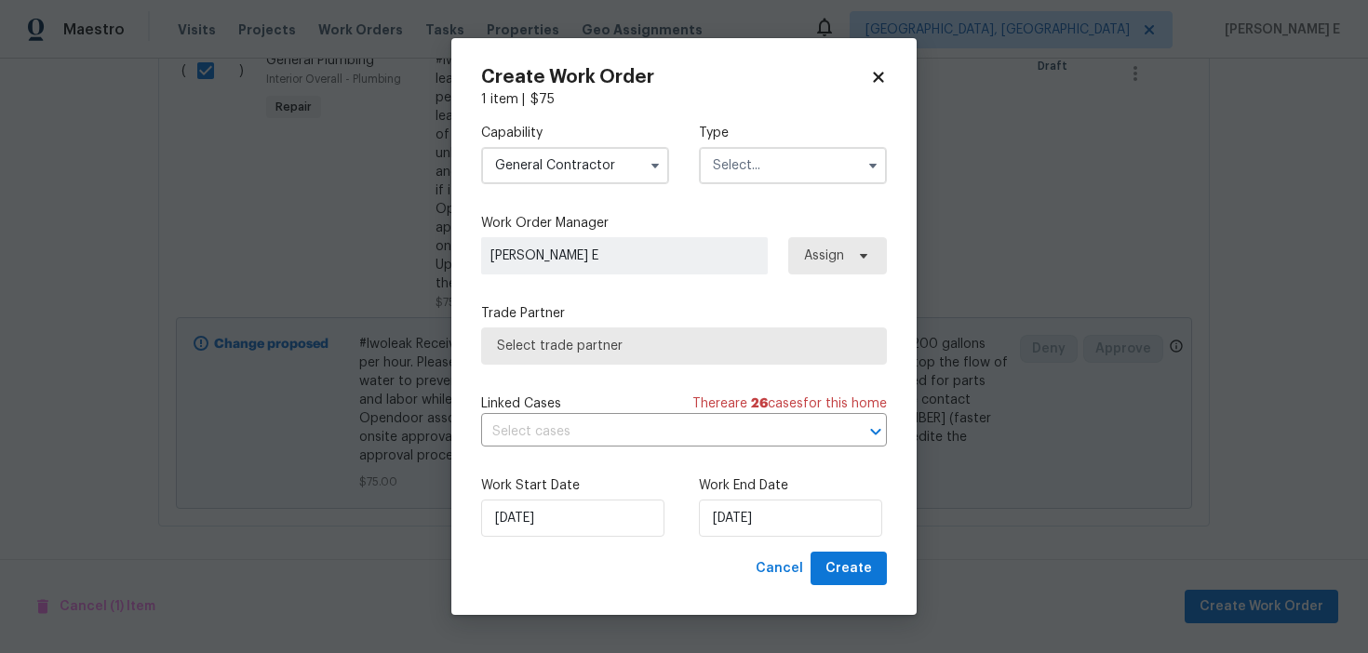
click at [773, 153] on input "text" at bounding box center [793, 165] width 188 height 37
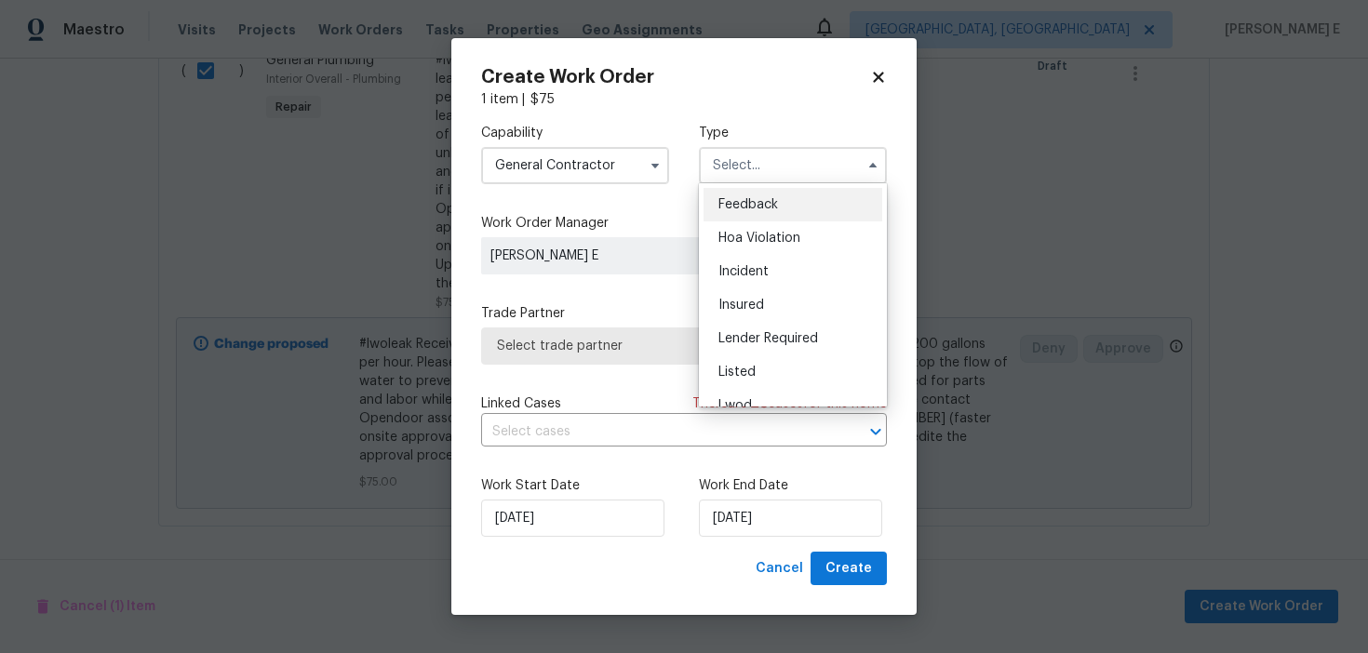
click at [734, 198] on span "Feedback" at bounding box center [748, 204] width 60 height 13
type input "Feedback"
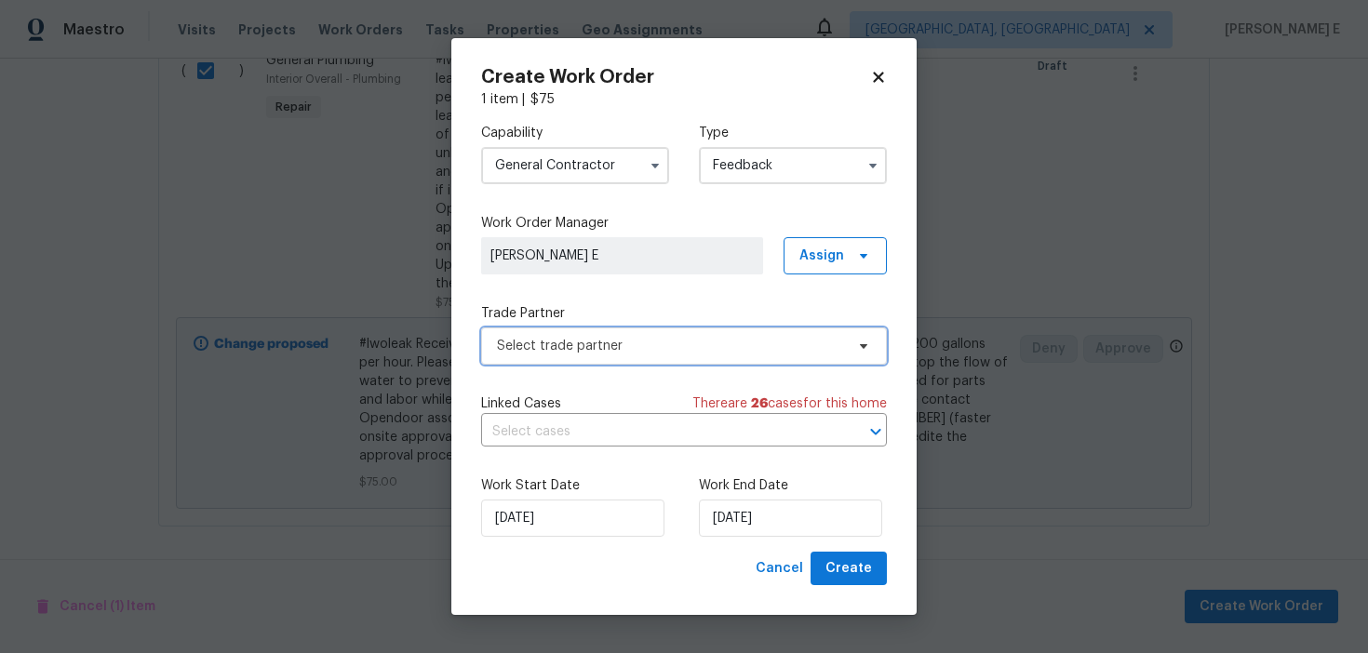
click at [595, 346] on span "Select trade partner" at bounding box center [670, 346] width 347 height 19
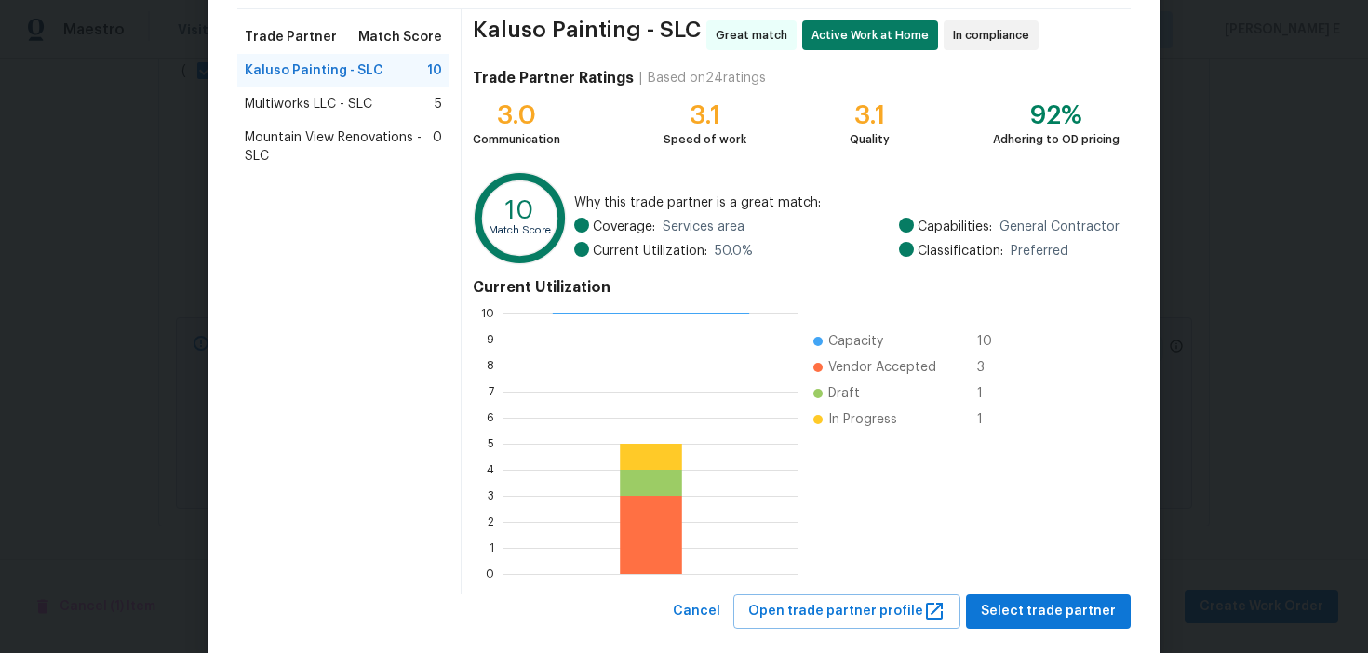
scroll to position [168, 0]
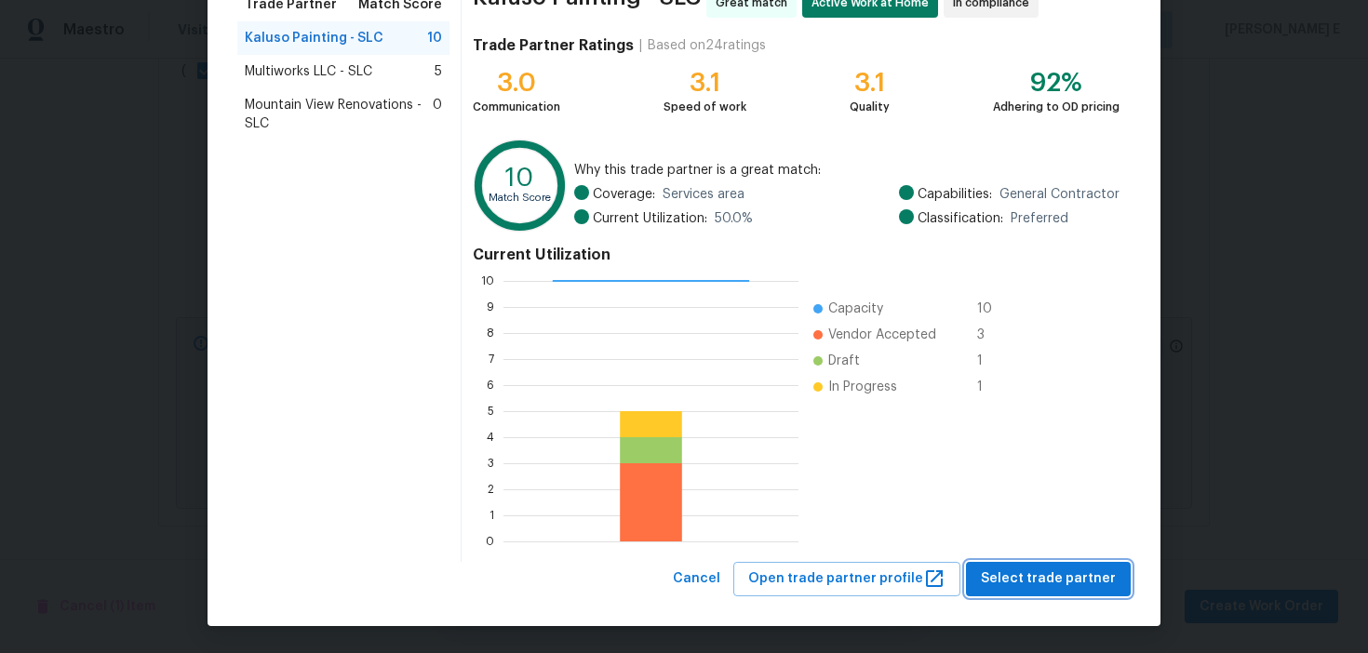
click at [1022, 582] on span "Select trade partner" at bounding box center [1048, 579] width 135 height 23
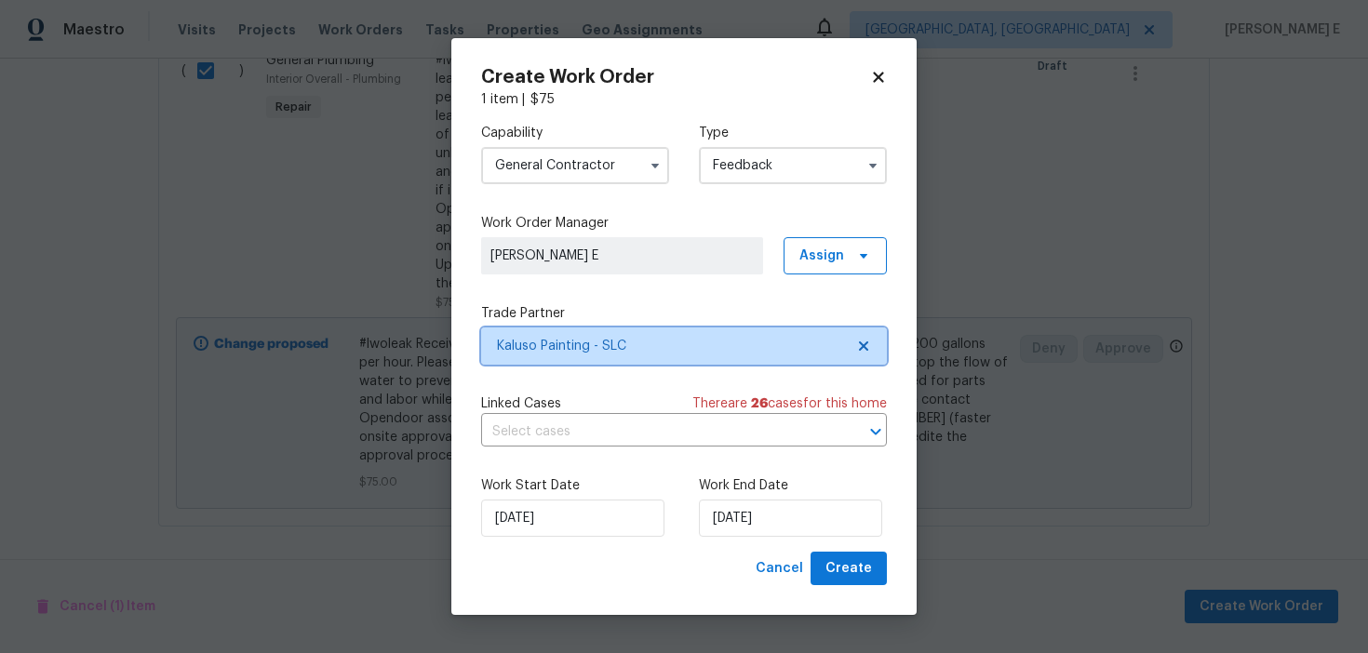
scroll to position [0, 0]
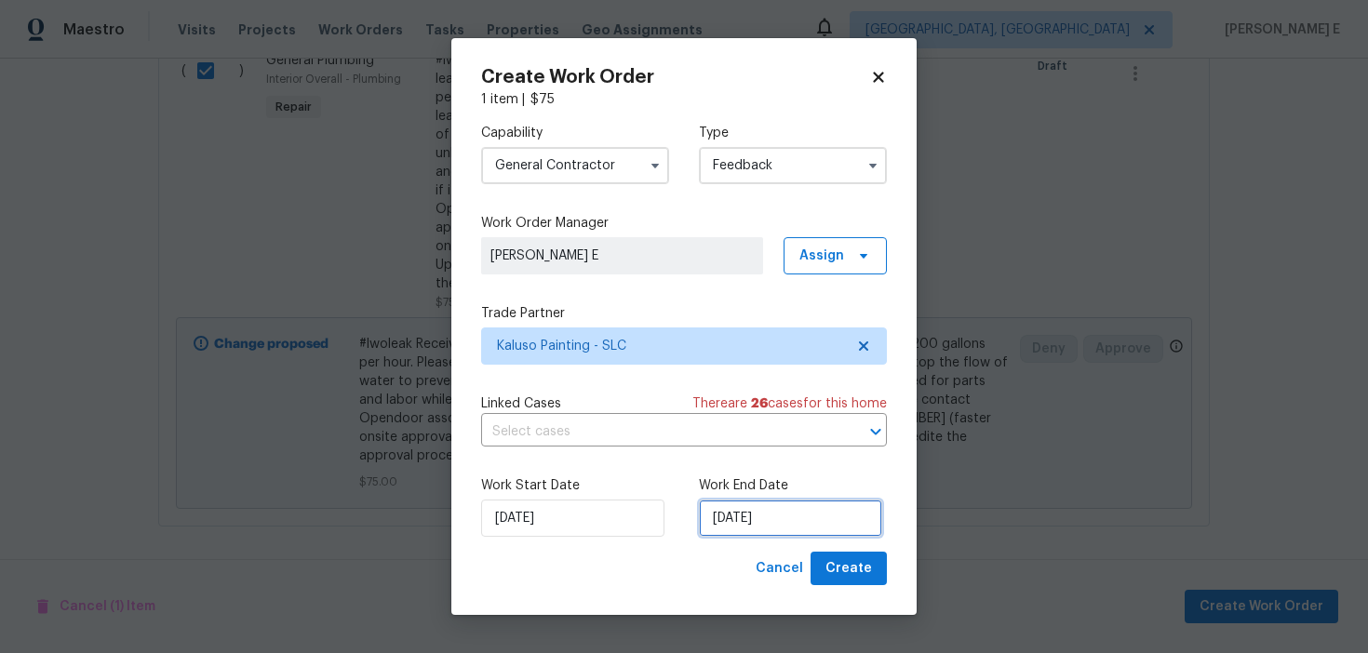
click at [745, 524] on input "16/09/2025" at bounding box center [790, 518] width 183 height 37
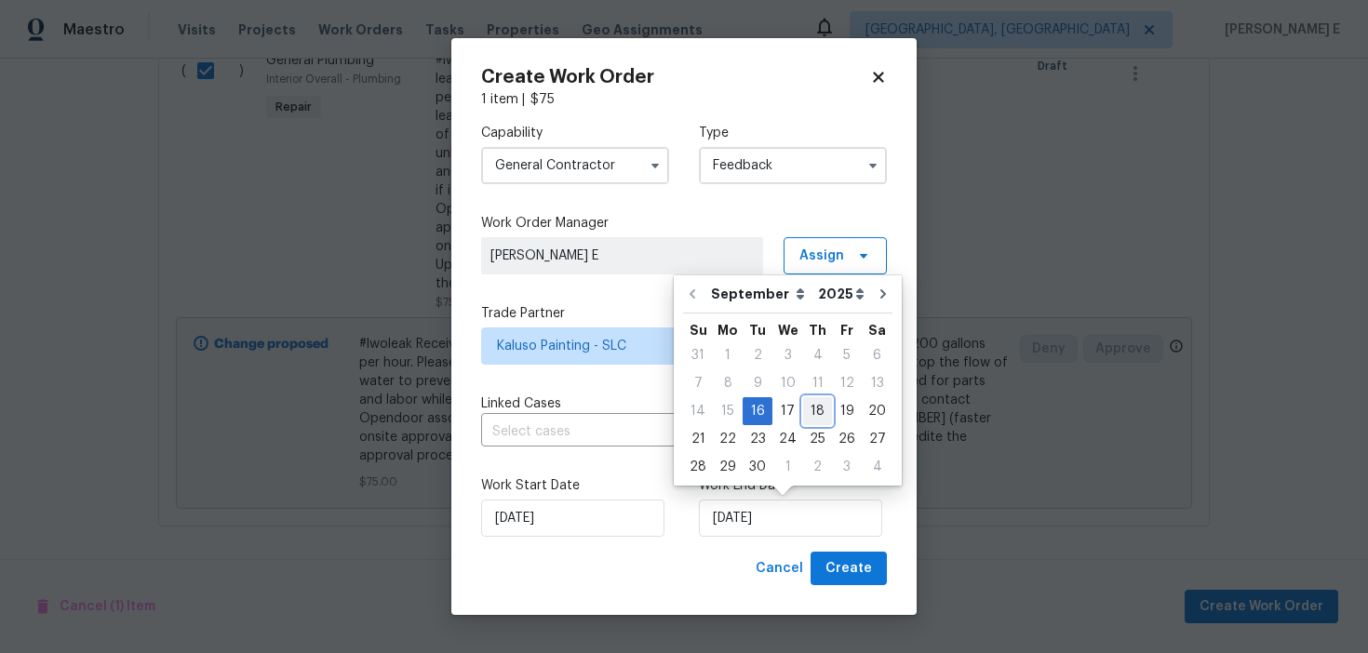
click at [813, 407] on div "18" at bounding box center [817, 411] width 29 height 26
type input "18/09/2025"
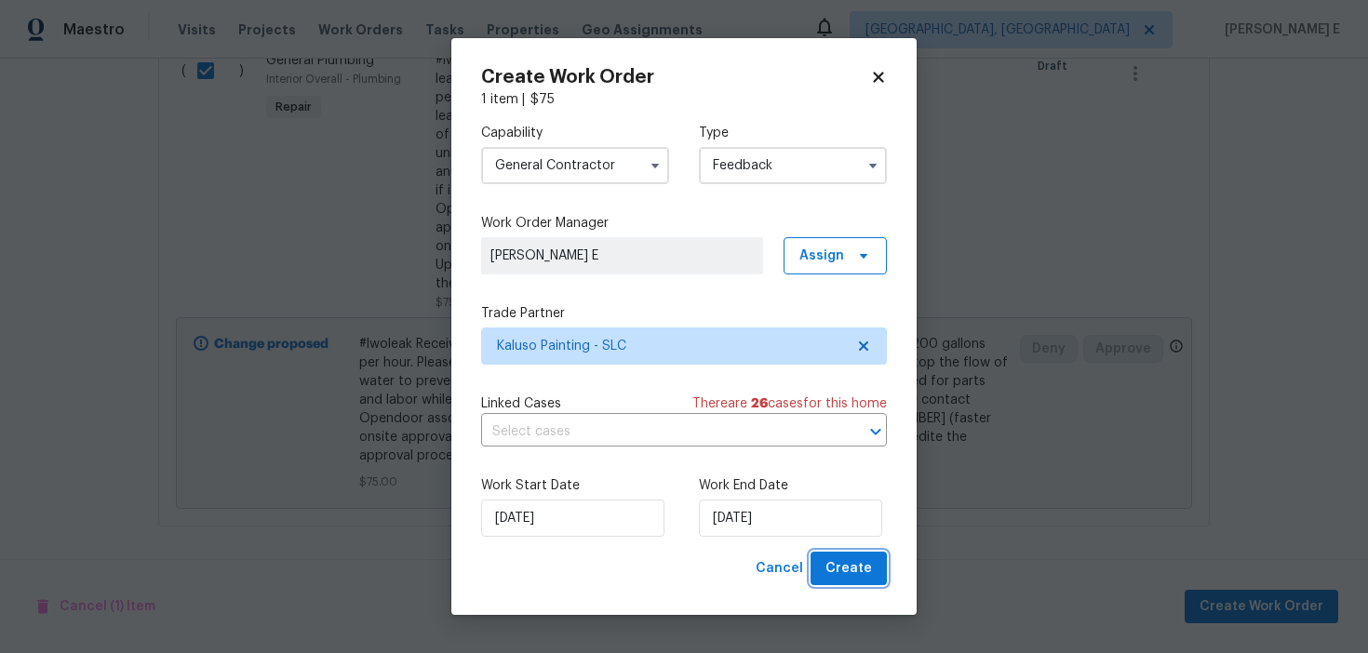
click at [860, 560] on span "Create" at bounding box center [848, 568] width 47 height 23
checkbox input "false"
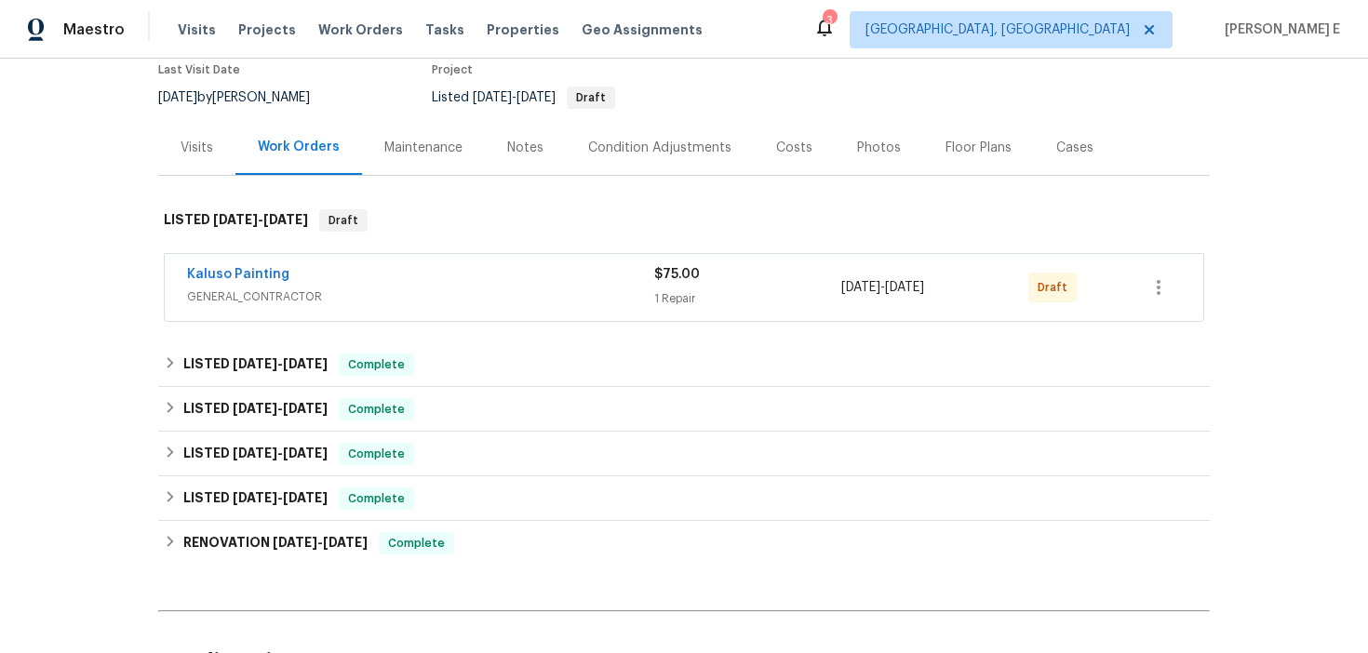
scroll to position [165, 0]
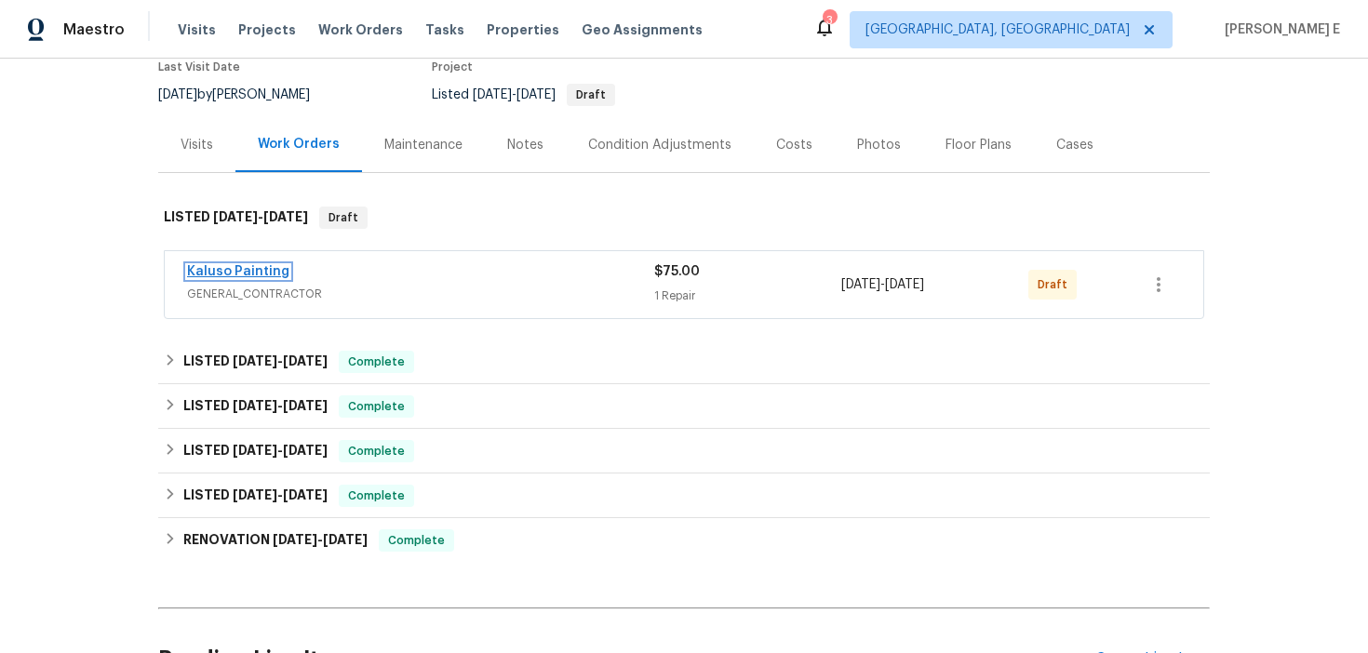
click at [253, 278] on link "Kaluso Painting" at bounding box center [238, 271] width 102 height 13
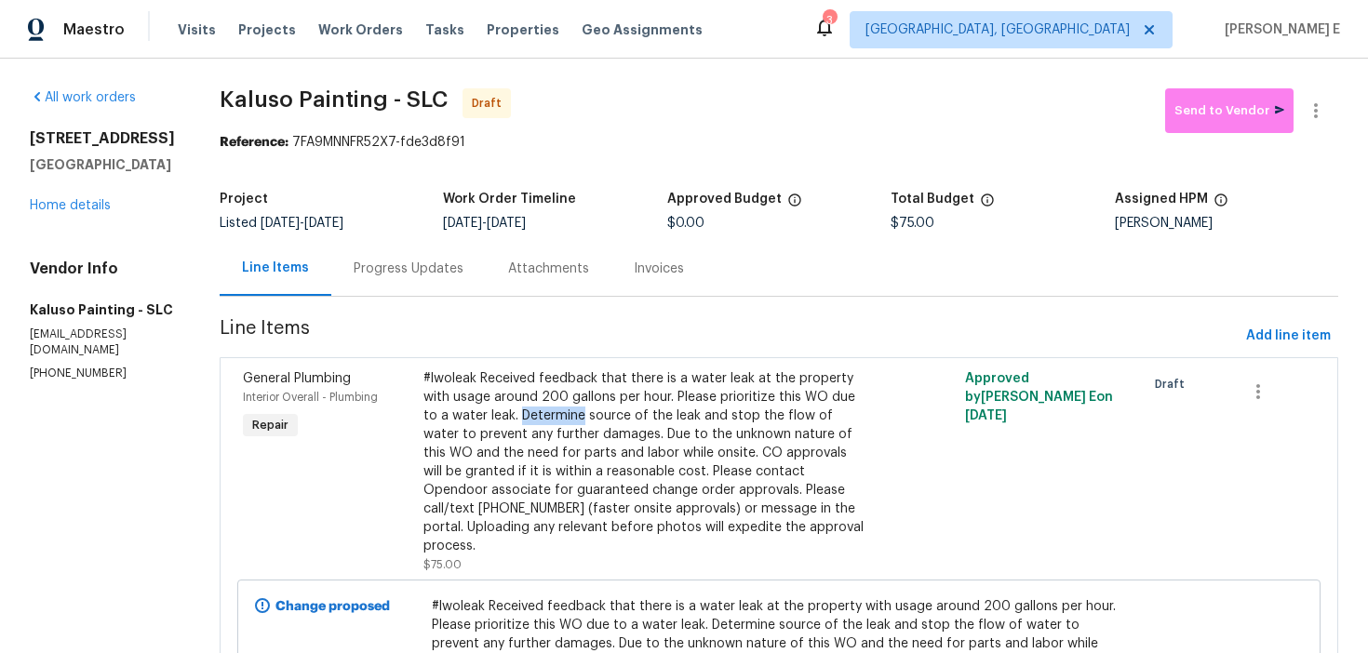
click at [371, 213] on div "Project" at bounding box center [331, 205] width 223 height 24
drag, startPoint x: 290, startPoint y: 142, endPoint x: 470, endPoint y: 143, distance: 179.6
click at [470, 143] on div "Reference: 7FA9MNNFR52X7-fde3d8f91" at bounding box center [779, 142] width 1119 height 19
copy div "7FA9MNNFR52X7-fde3d8f91"
click at [418, 253] on div "Progress Updates" at bounding box center [408, 268] width 154 height 55
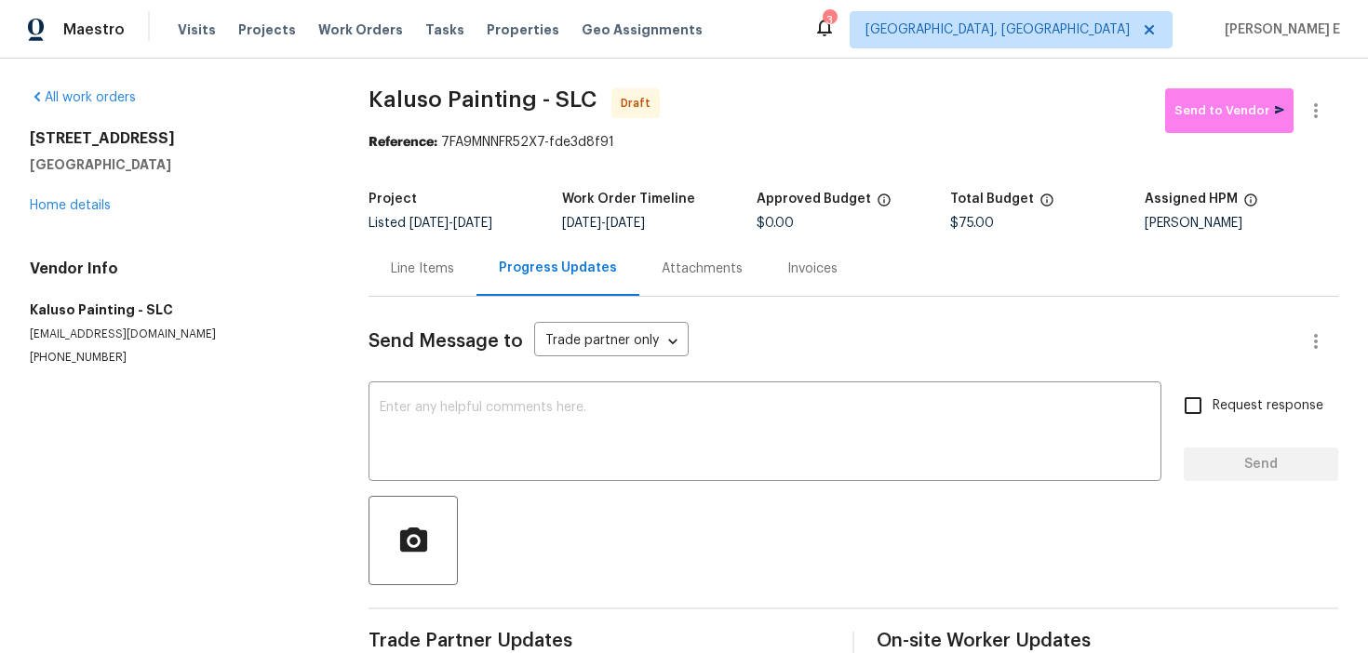
scroll to position [38, 0]
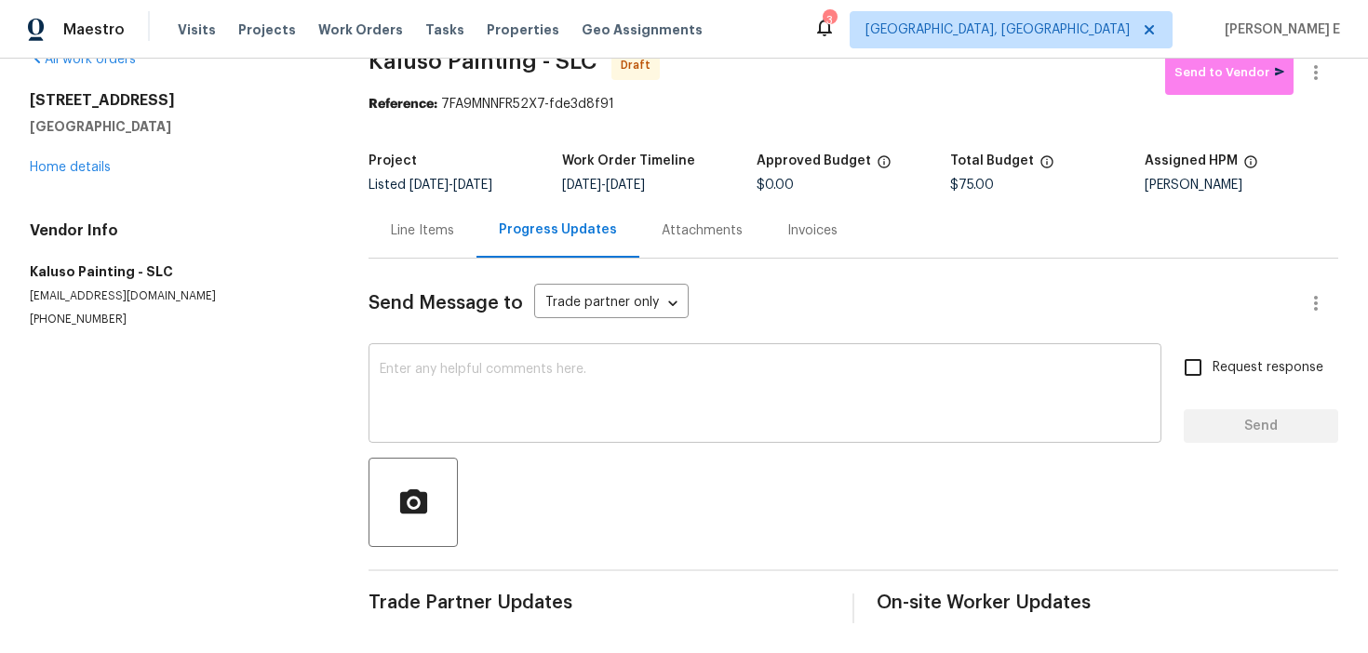
click at [449, 357] on div "x ​" at bounding box center [765, 395] width 793 height 95
paste textarea "Hi this is [PERSON_NAME] with Opendoor. I’m confirming you received the WO for …"
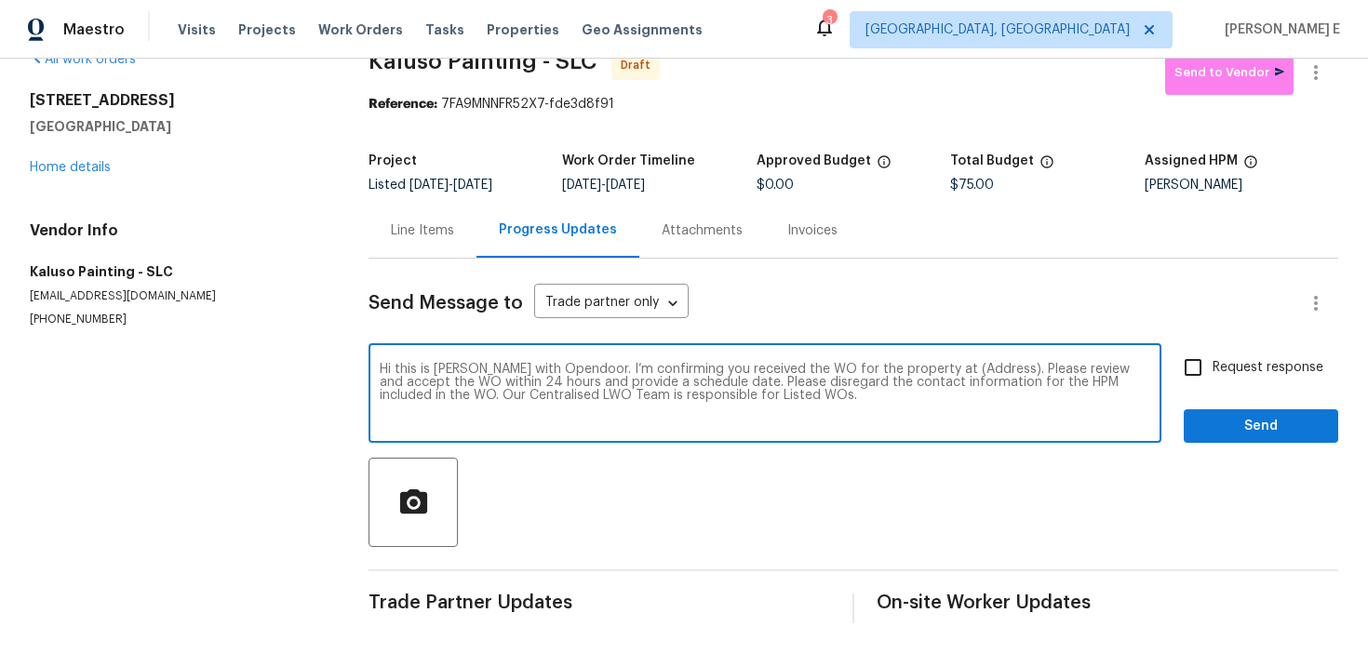
scroll to position [0, 0]
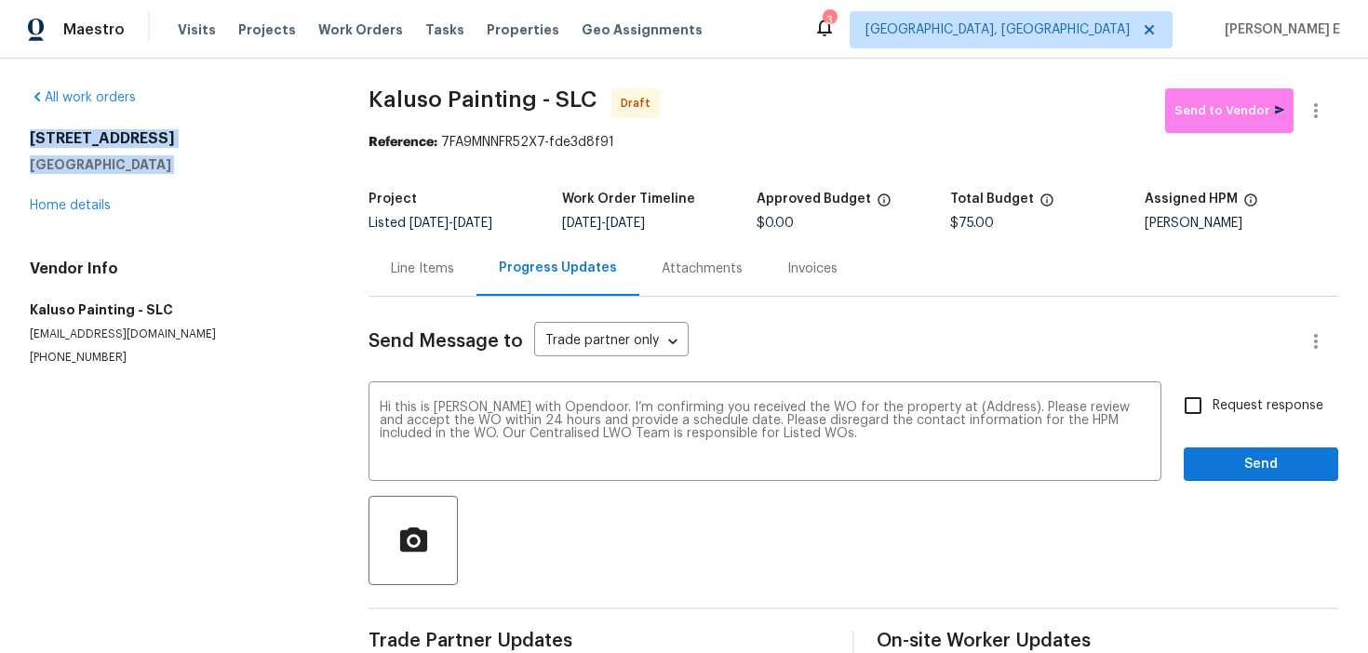
drag, startPoint x: 32, startPoint y: 141, endPoint x: 257, endPoint y: 175, distance: 227.8
click at [257, 175] on div "All work orders [STREET_ADDRESS] Home details Vendor Info Kaluso Painting - SLC…" at bounding box center [684, 375] width 1368 height 633
copy div "[STREET_ADDRESS]"
click at [975, 411] on textarea "Hi this is [PERSON_NAME] with Opendoor. I’m confirming you received the WO for …" at bounding box center [765, 433] width 771 height 65
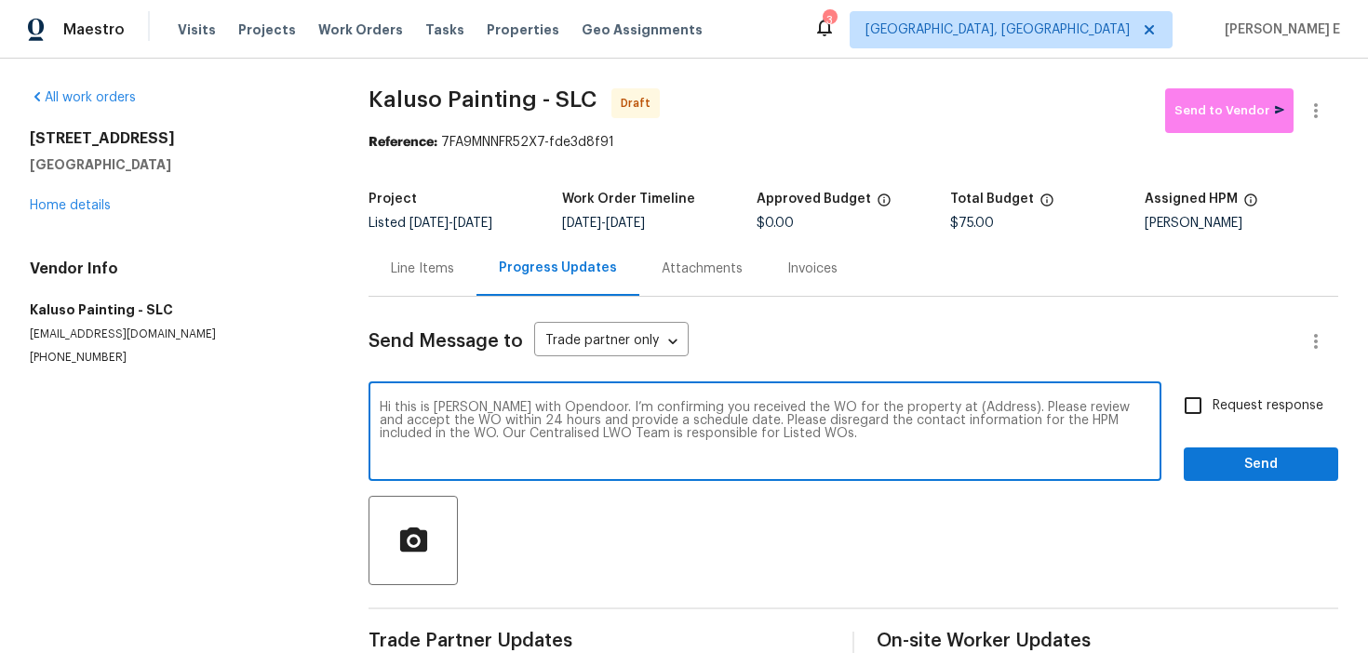
click at [975, 411] on textarea "Hi this is [PERSON_NAME] with Opendoor. I’m confirming you received the WO for …" at bounding box center [765, 433] width 771 height 65
paste textarea "[STREET_ADDRESS]"
type textarea "Hi this is [PERSON_NAME] with Opendoor. I’m confirming you received the WO for …"
click at [1225, 384] on div "Send Message to Trade partner only Trade partner only ​ Hi this is [PERSON_NAME…" at bounding box center [854, 479] width 970 height 365
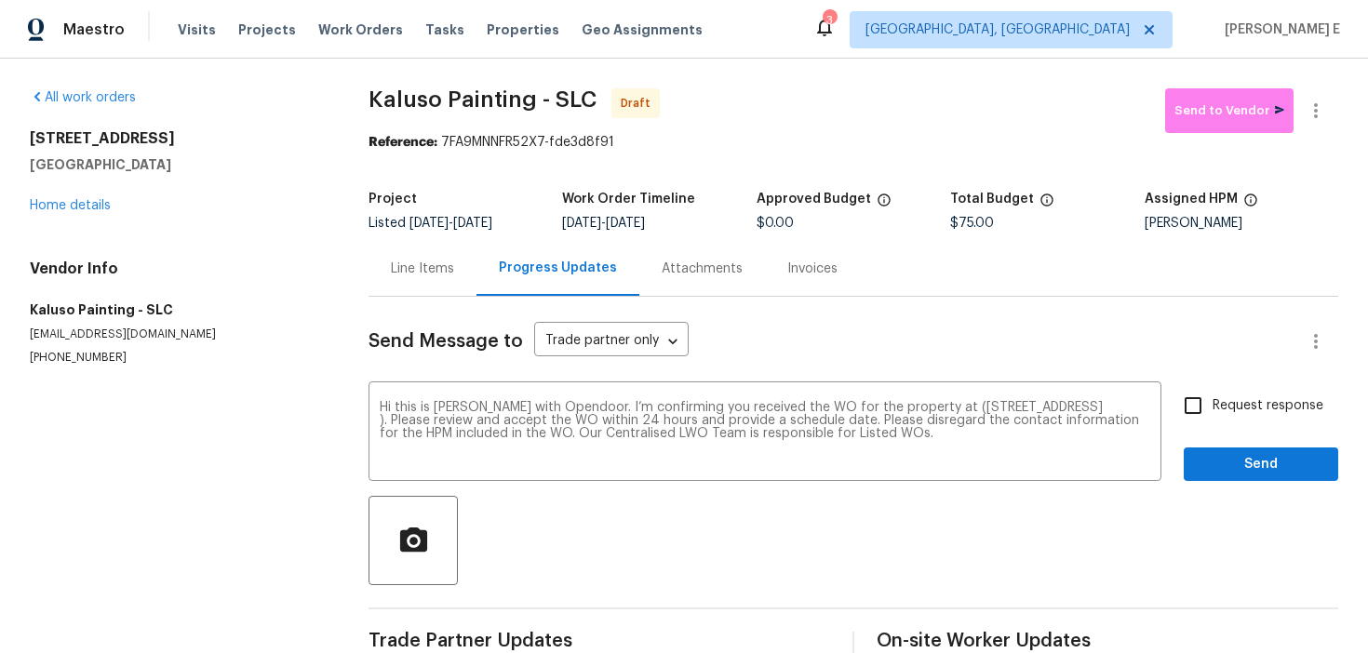
click at [1193, 412] on input "Request response" at bounding box center [1193, 405] width 39 height 39
checkbox input "true"
click at [1220, 471] on span "Send" at bounding box center [1261, 464] width 125 height 23
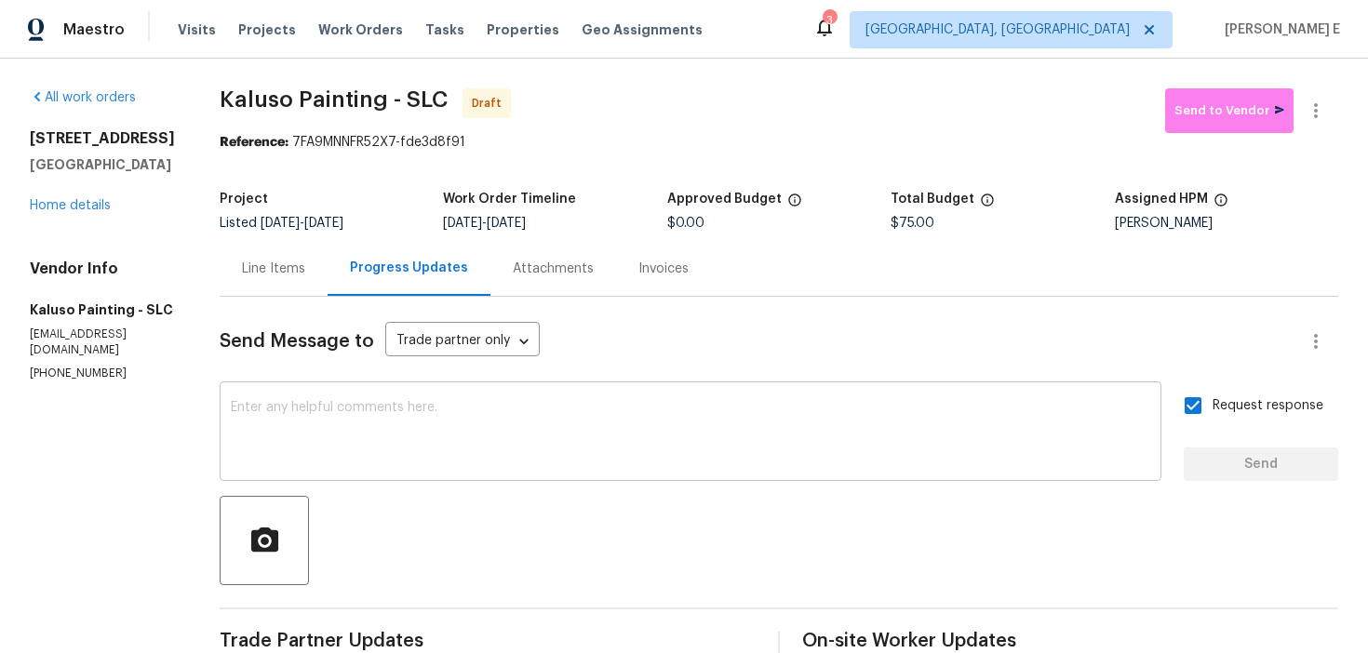
click at [587, 477] on div "x ​" at bounding box center [691, 433] width 942 height 95
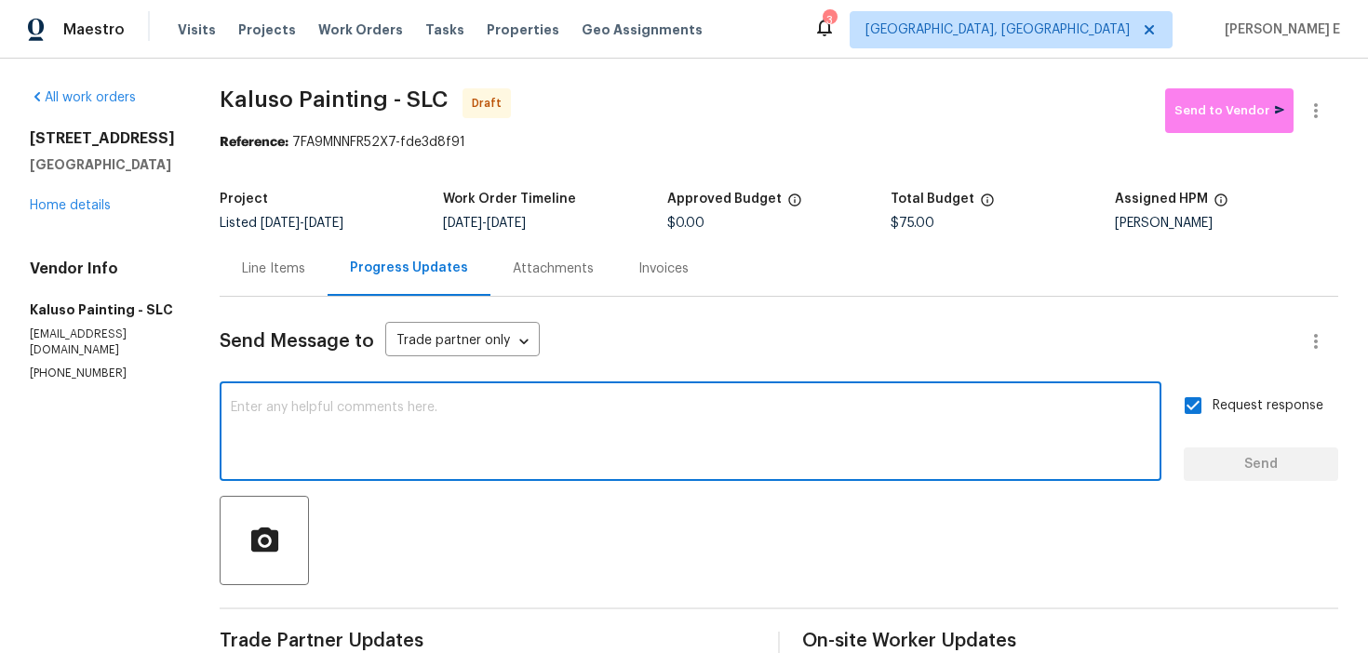
paste textarea "Attention All Work Orders must include before-photos (both close-up and wide-an…"
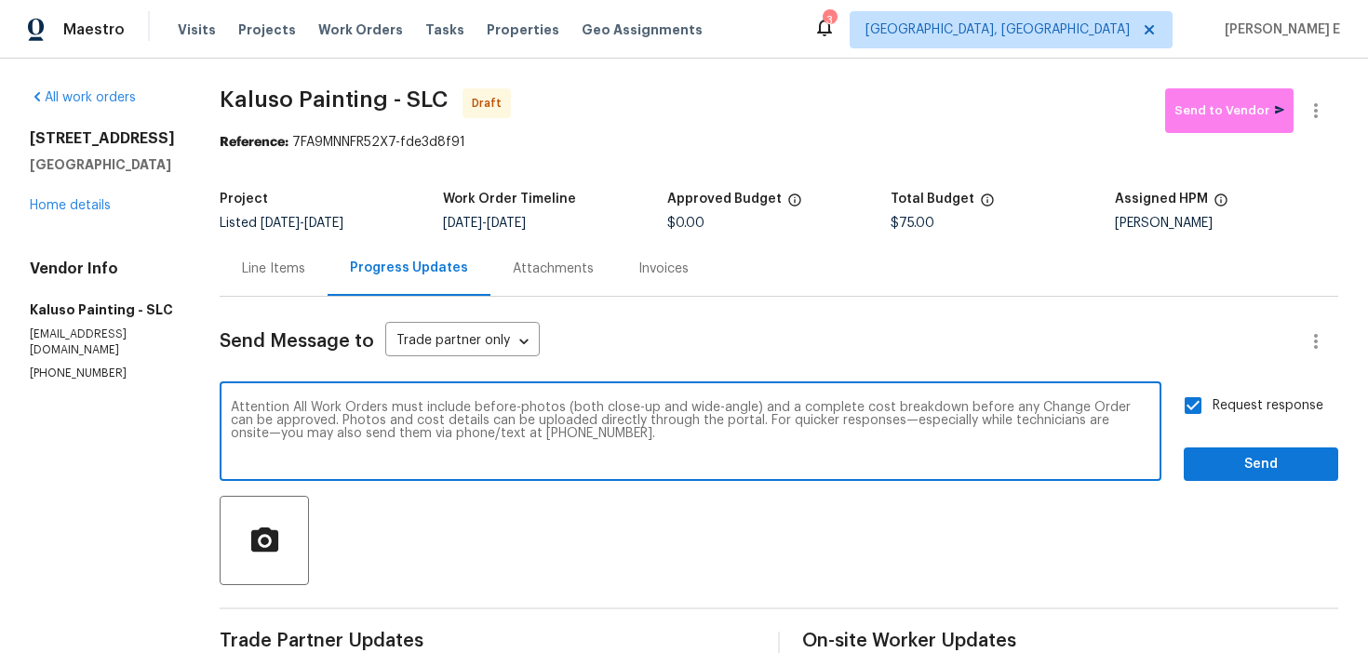
type textarea "Attention All Work Orders must include before-photos (both close-up and wide-an…"
click at [1197, 448] on button "Send" at bounding box center [1261, 465] width 154 height 34
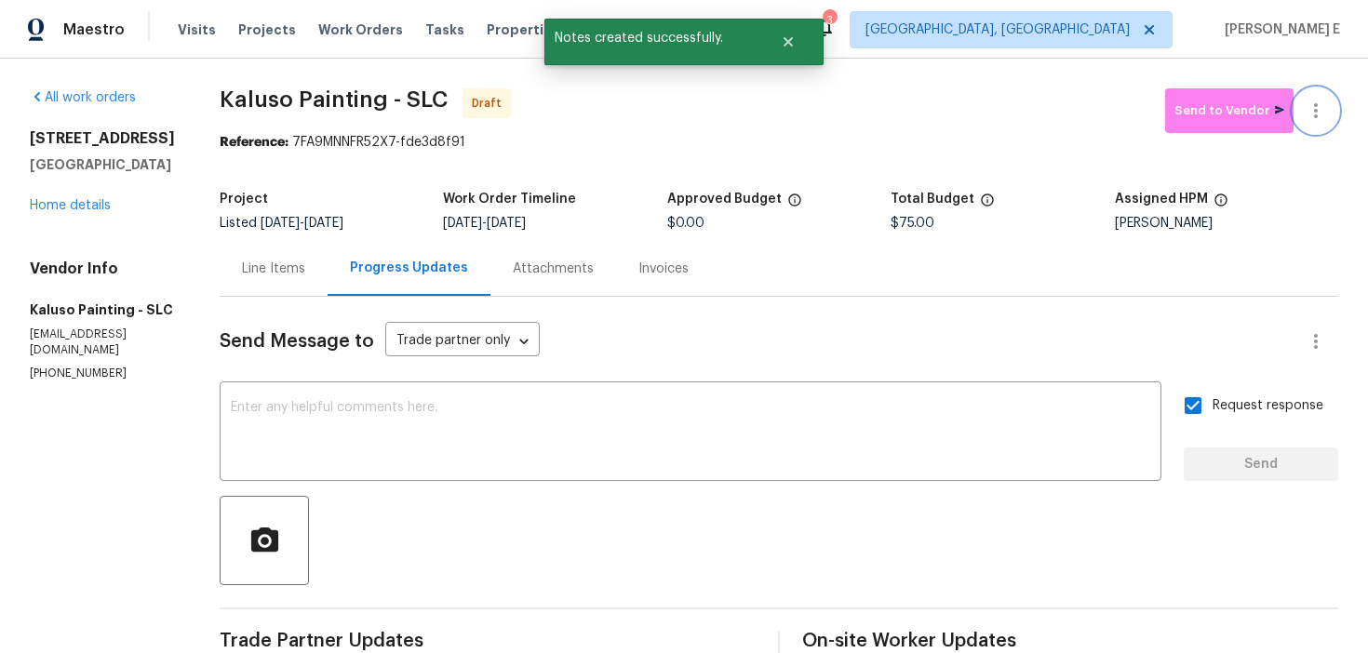
click at [1326, 123] on button "button" at bounding box center [1316, 110] width 45 height 45
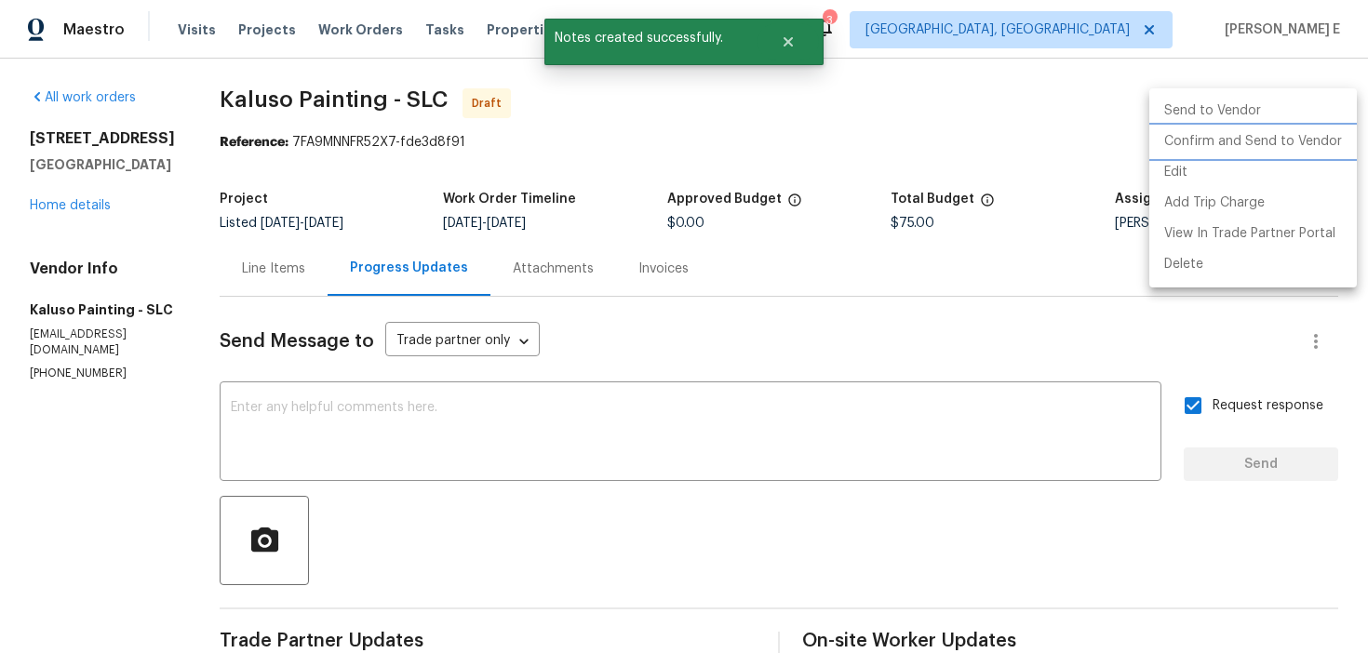
click at [1259, 151] on li "Confirm and Send to Vendor" at bounding box center [1253, 142] width 208 height 31
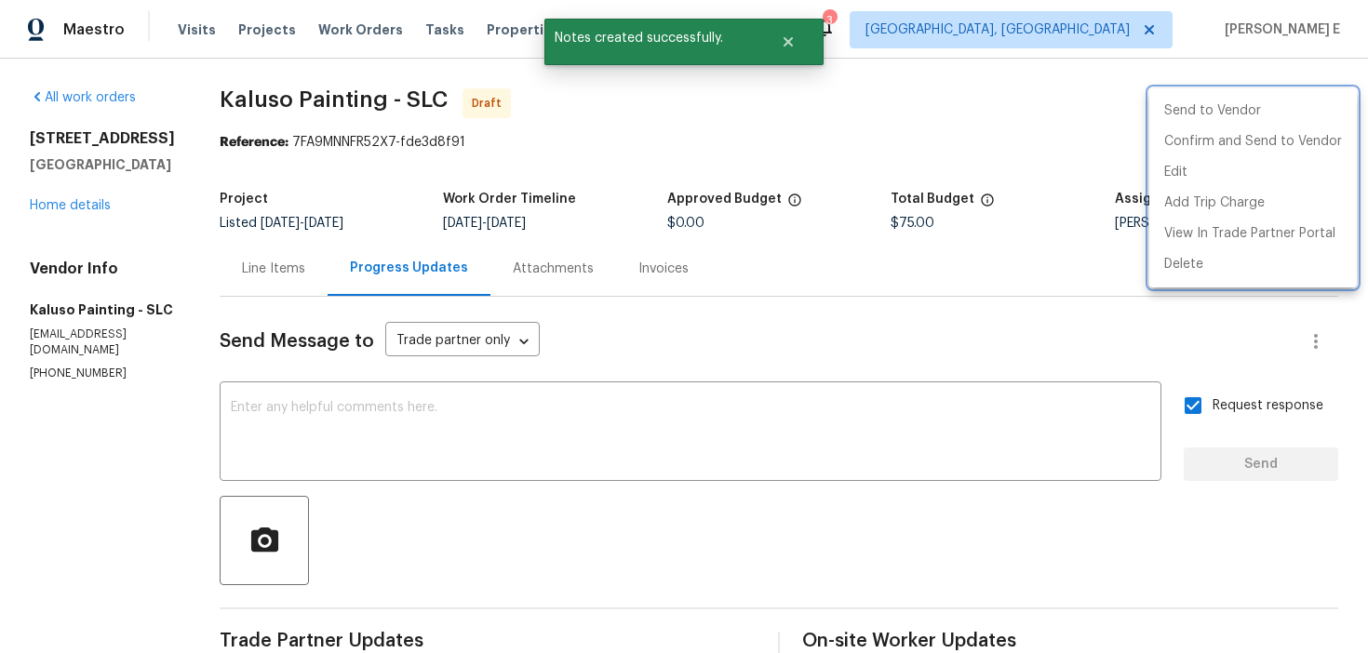
click at [718, 222] on div at bounding box center [684, 326] width 1368 height 653
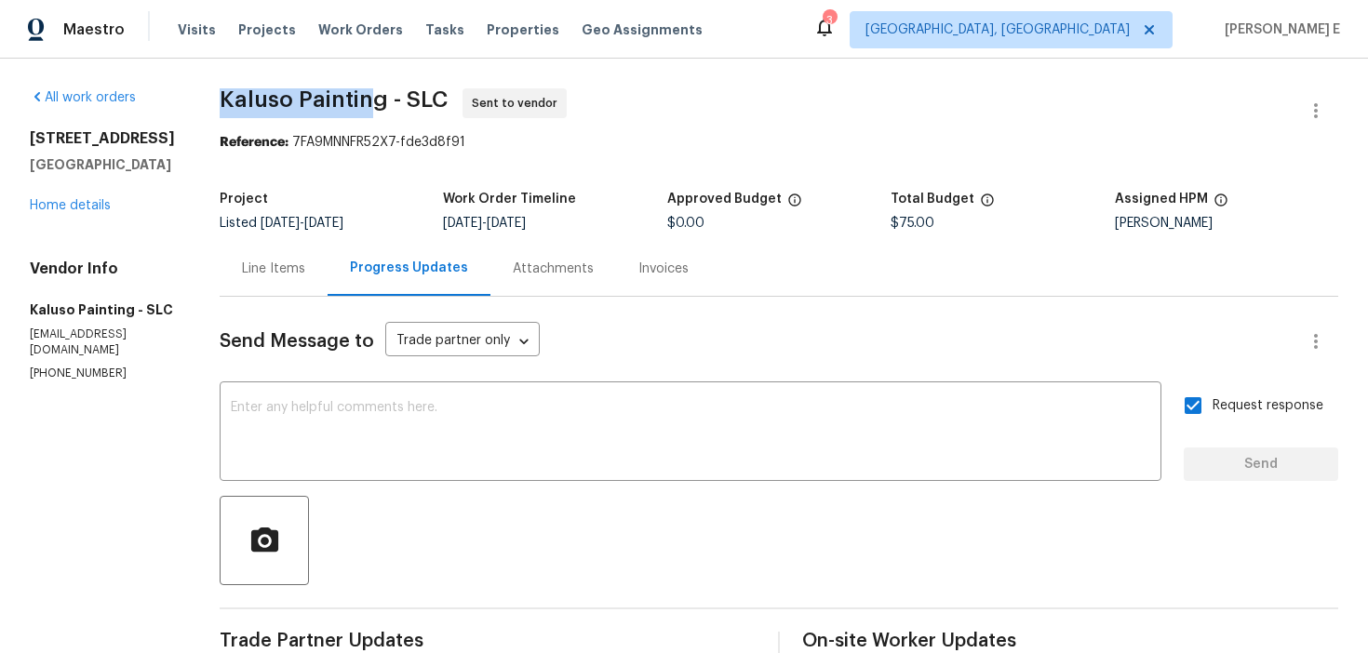
drag, startPoint x: 219, startPoint y: 97, endPoint x: 372, endPoint y: 101, distance: 153.6
click at [372, 101] on span "Kaluso Painting - SLC" at bounding box center [334, 99] width 228 height 22
copy span "Kaluso Painting"
click at [56, 212] on link "Home details" at bounding box center [70, 205] width 81 height 13
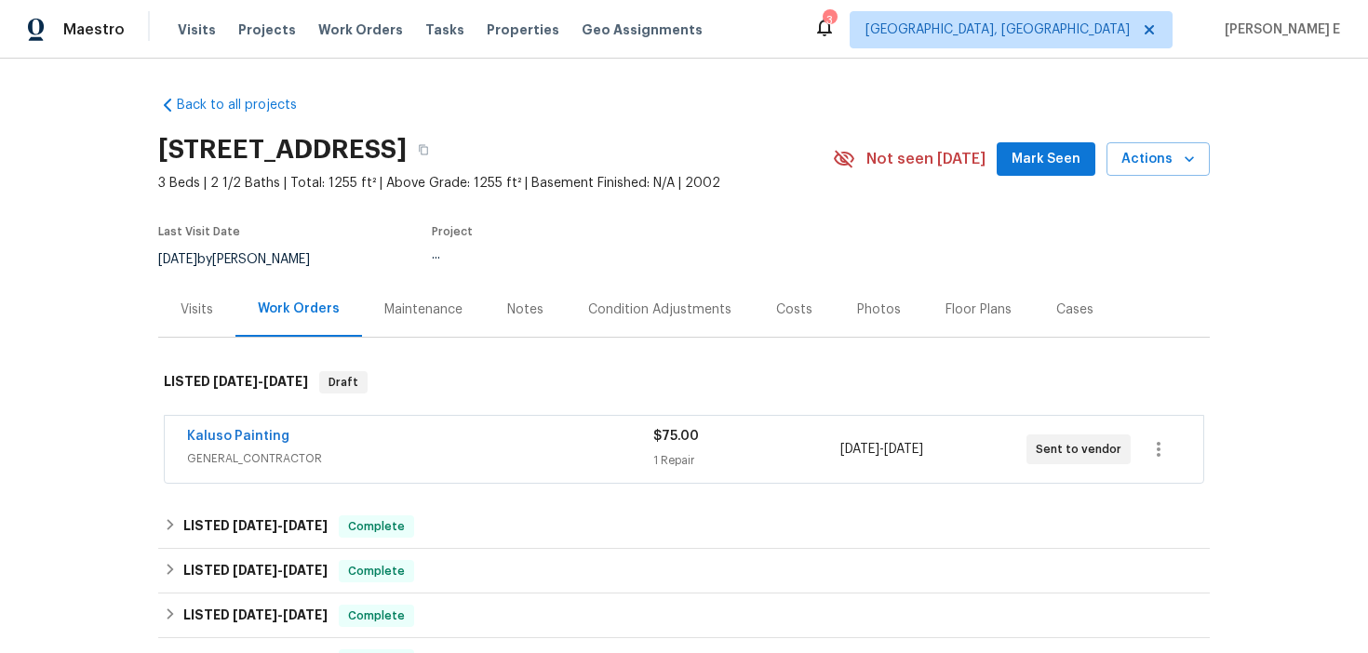
scroll to position [76, 0]
